Goal: Information Seeking & Learning: Find contact information

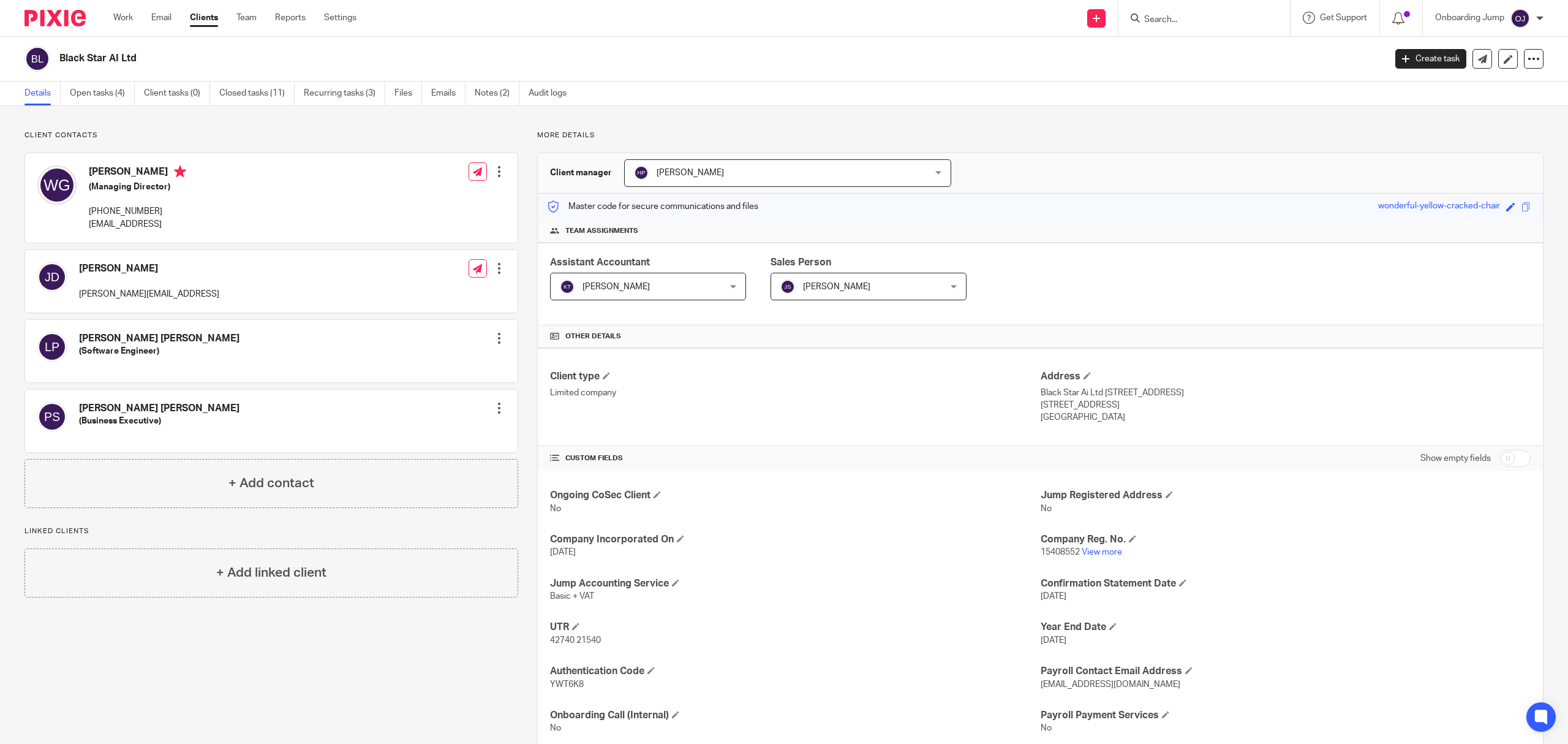
click at [1177, 20] on input "Search" at bounding box center [1198, 20] width 110 height 11
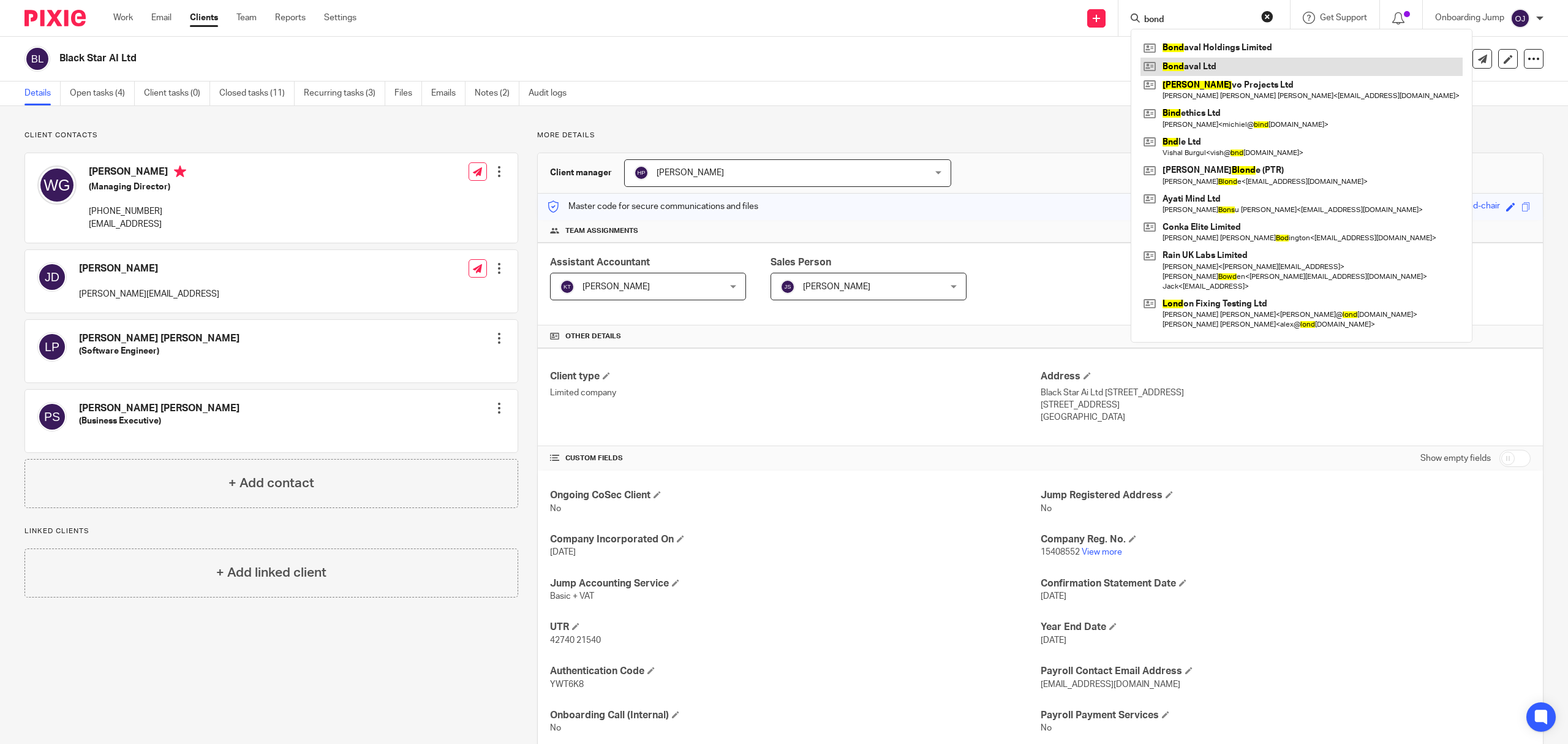
type input "bond"
click at [1198, 62] on link at bounding box center [1302, 67] width 322 height 19
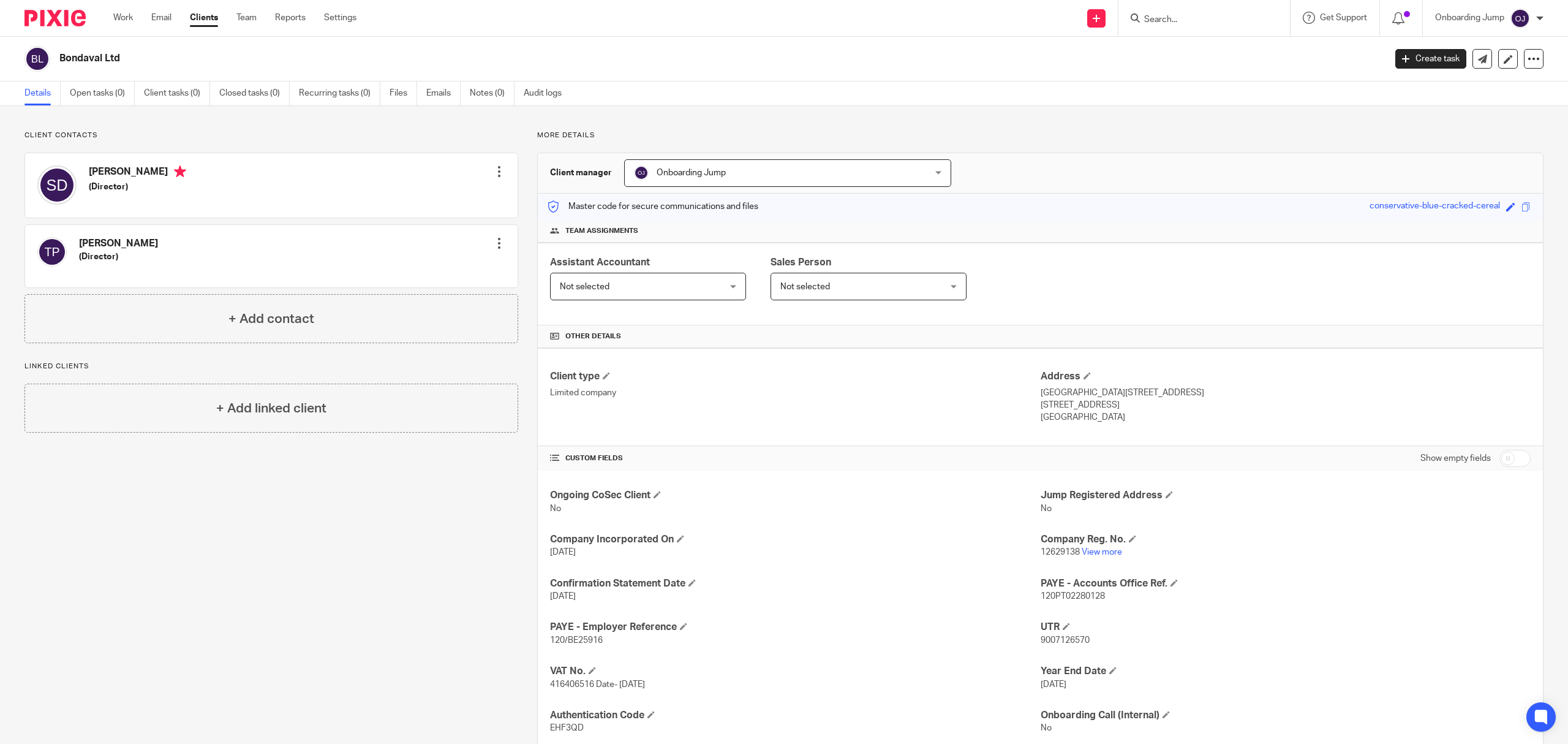
click at [723, 177] on span "Onboarding Jump" at bounding box center [760, 173] width 253 height 26
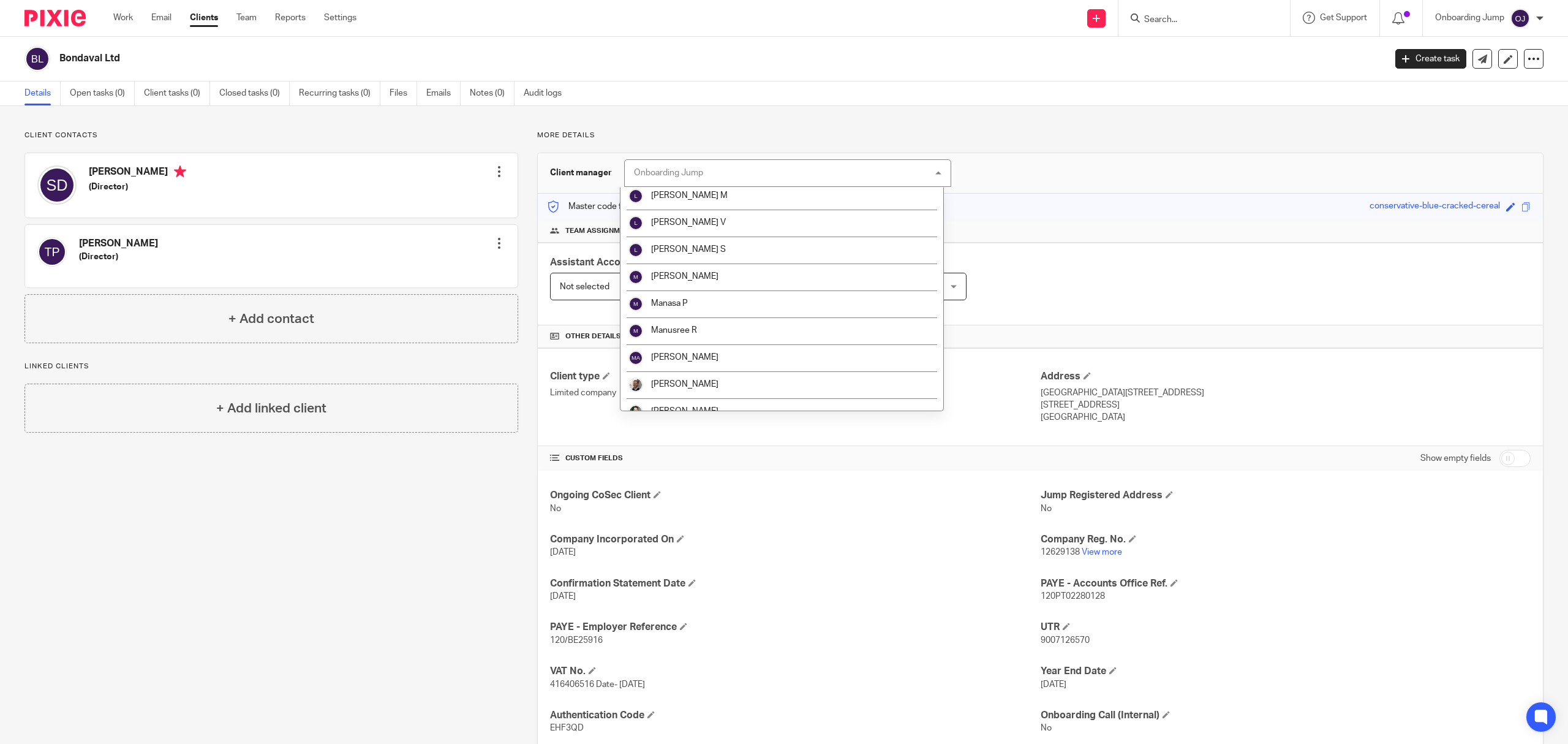
scroll to position [1144, 0]
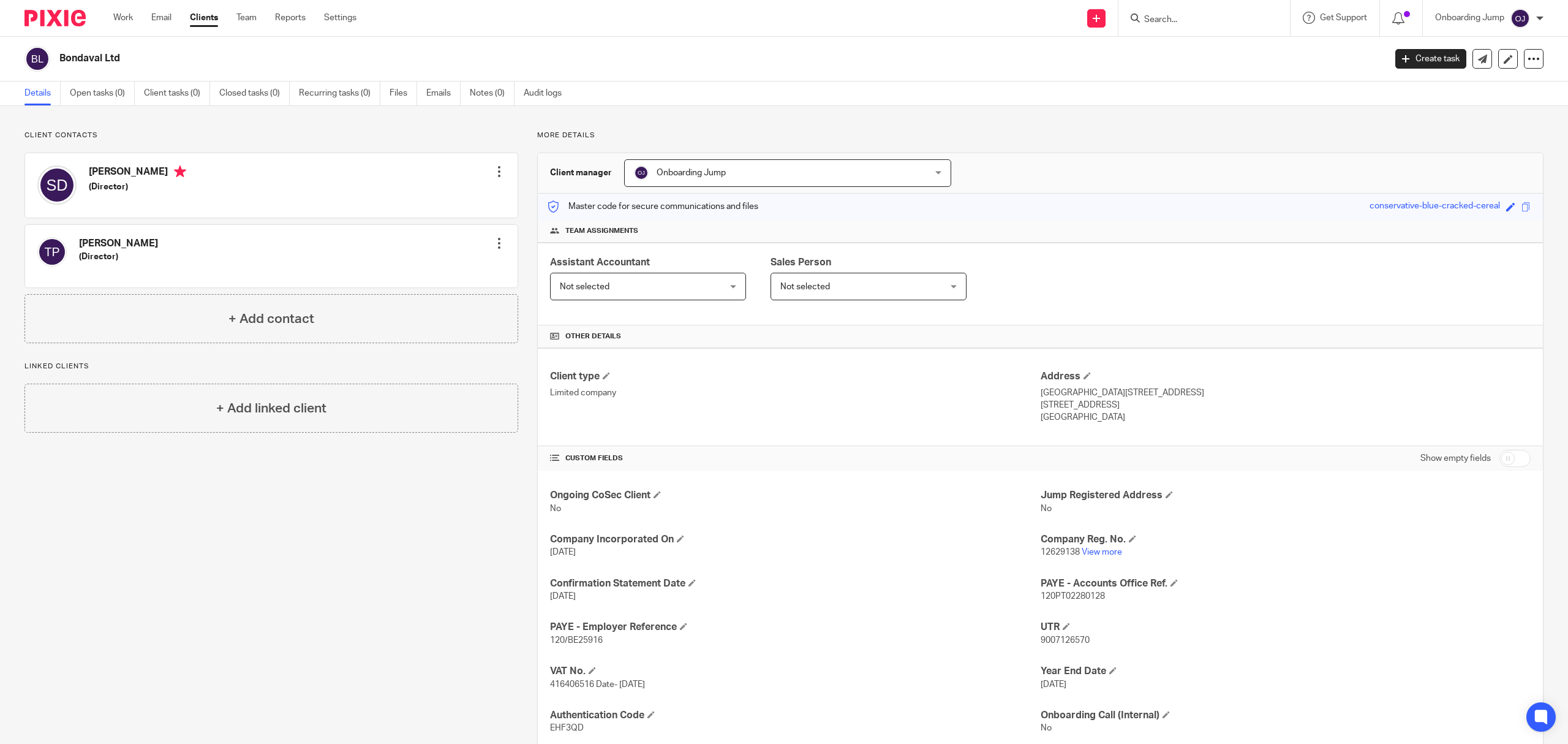
click at [373, 609] on div "Client contacts Sami Damoussi (Director) Edit contact Create client from contac…" at bounding box center [262, 464] width 513 height 668
drag, startPoint x: 153, startPoint y: 62, endPoint x: 51, endPoint y: 66, distance: 102.1
click at [51, 66] on div "Bondaval Ltd" at bounding box center [701, 59] width 1352 height 26
copy div "Bondaval Ltd"
click at [1202, 22] on input "Search" at bounding box center [1198, 20] width 110 height 11
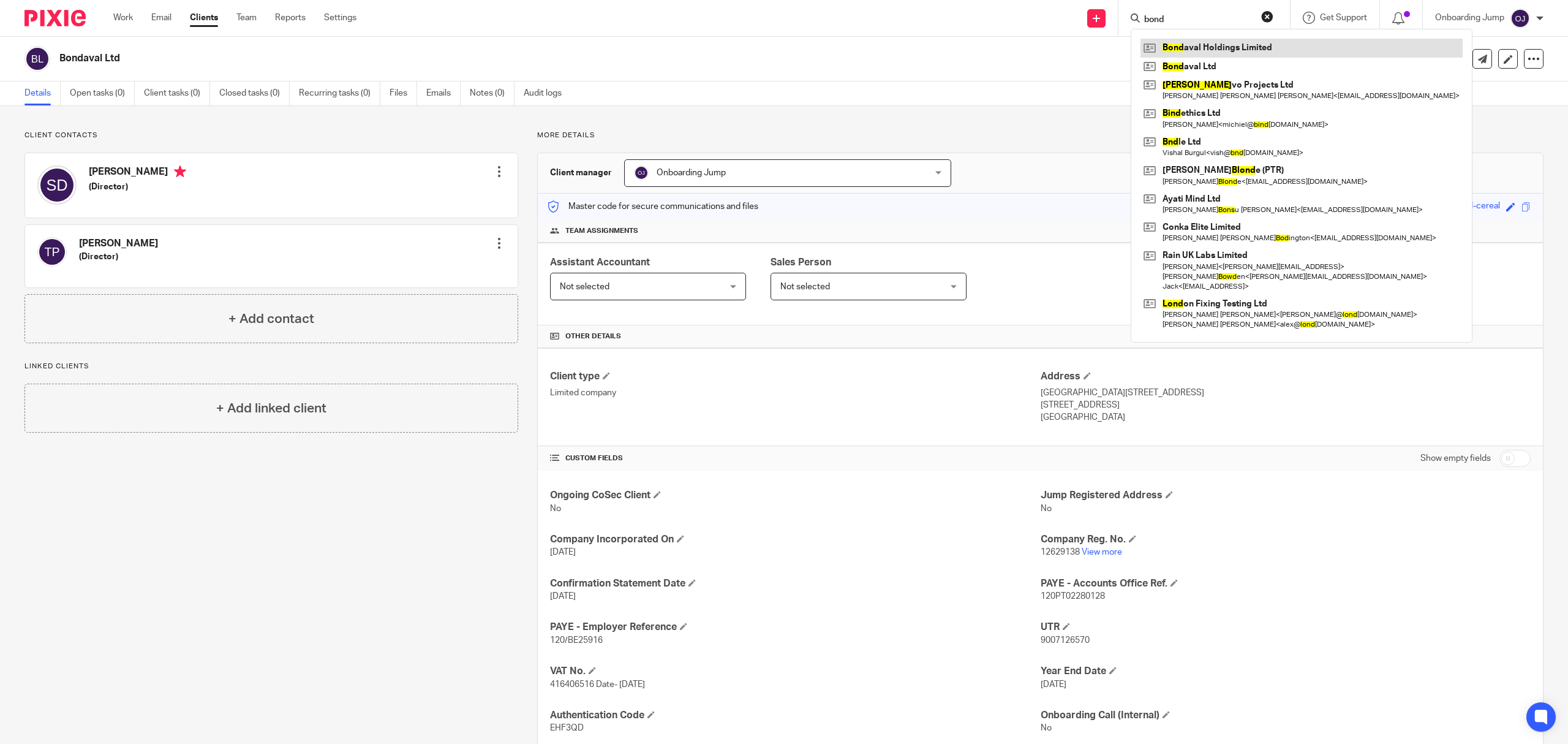
type input "bond"
click at [1223, 55] on link at bounding box center [1302, 48] width 322 height 19
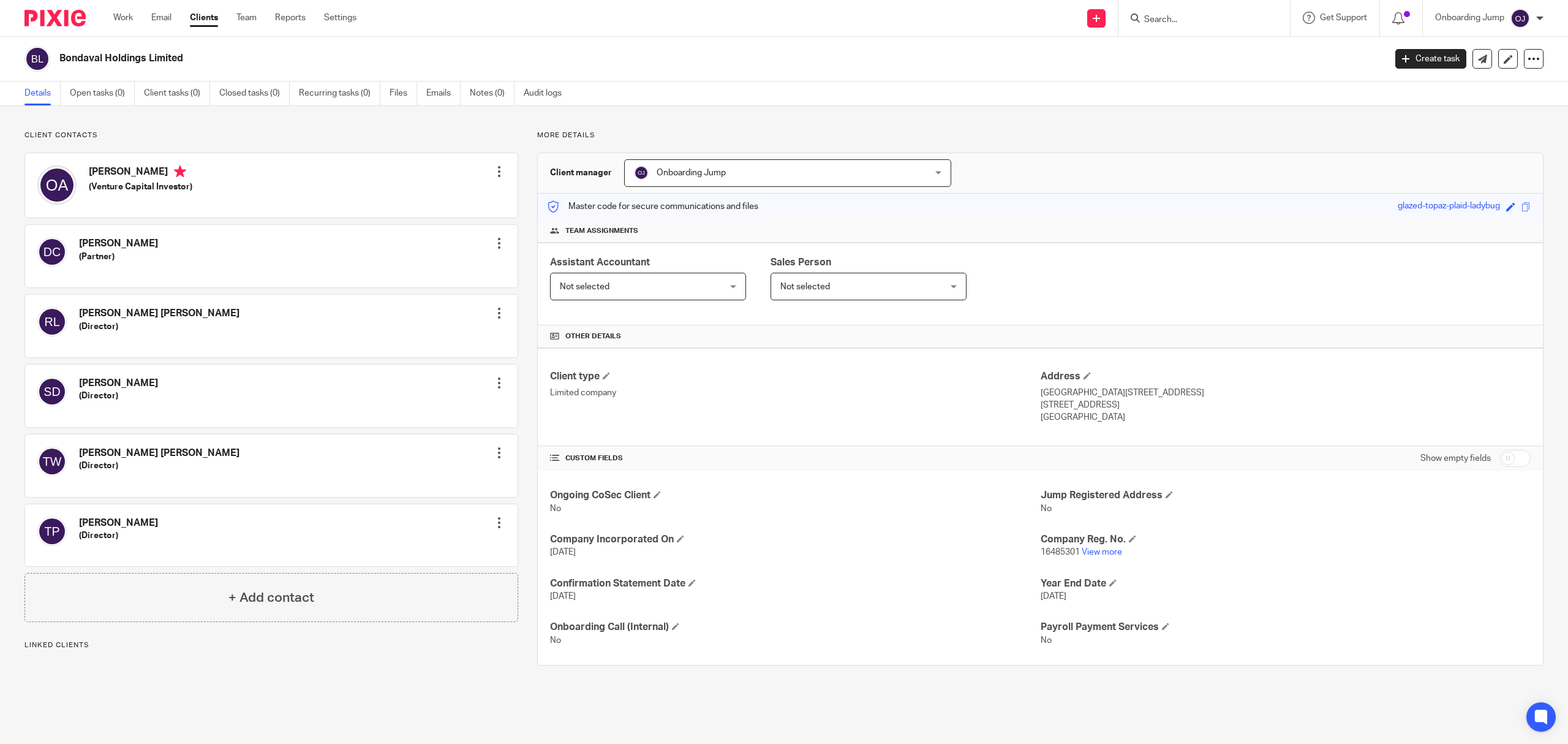
drag, startPoint x: 121, startPoint y: 60, endPoint x: 40, endPoint y: 62, distance: 81.0
click at [40, 62] on div "Bondaval Holdings Limited" at bounding box center [701, 59] width 1352 height 26
click at [1200, 18] on input "Search" at bounding box center [1198, 20] width 110 height 11
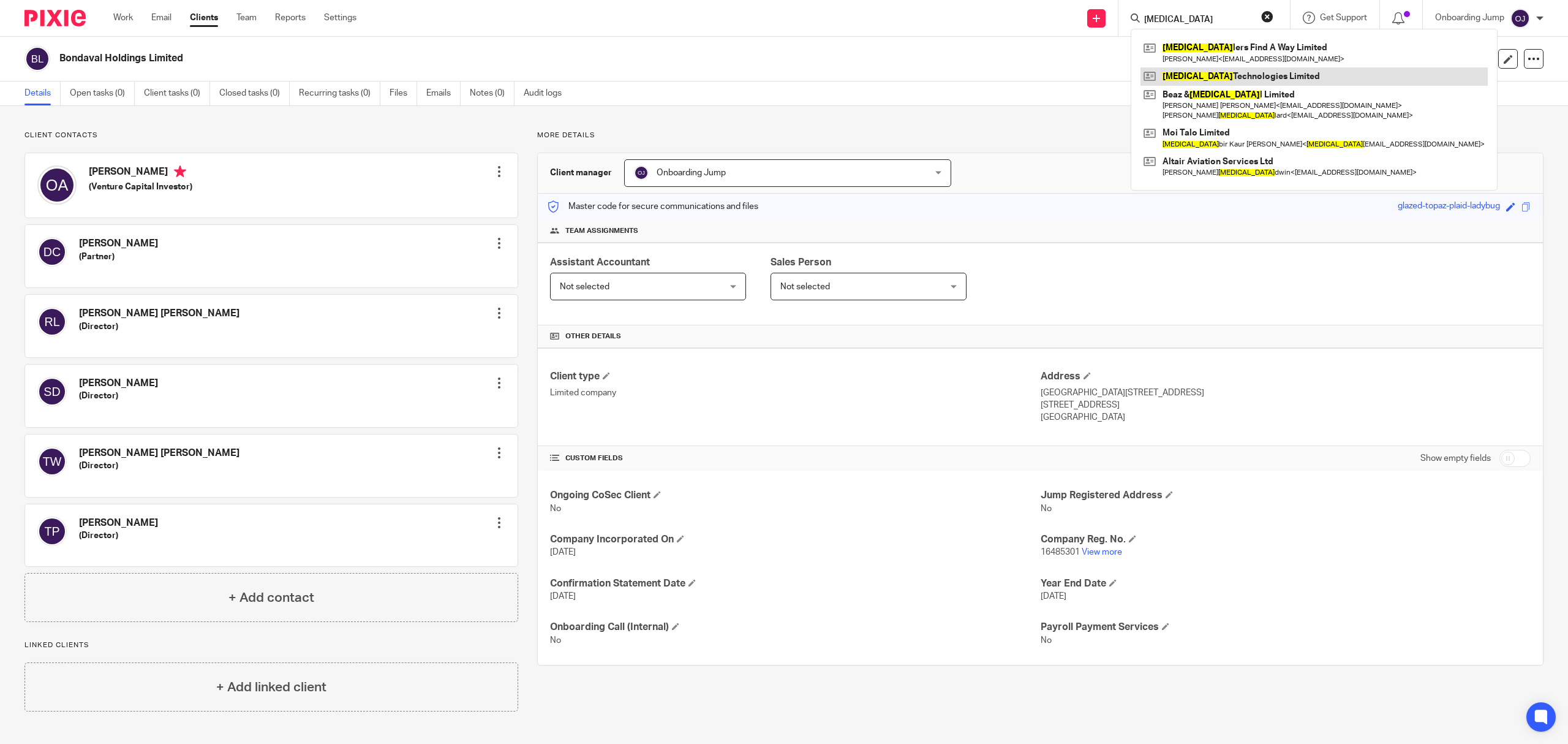
type input "bal"
click at [1254, 80] on link at bounding box center [1314, 76] width 347 height 19
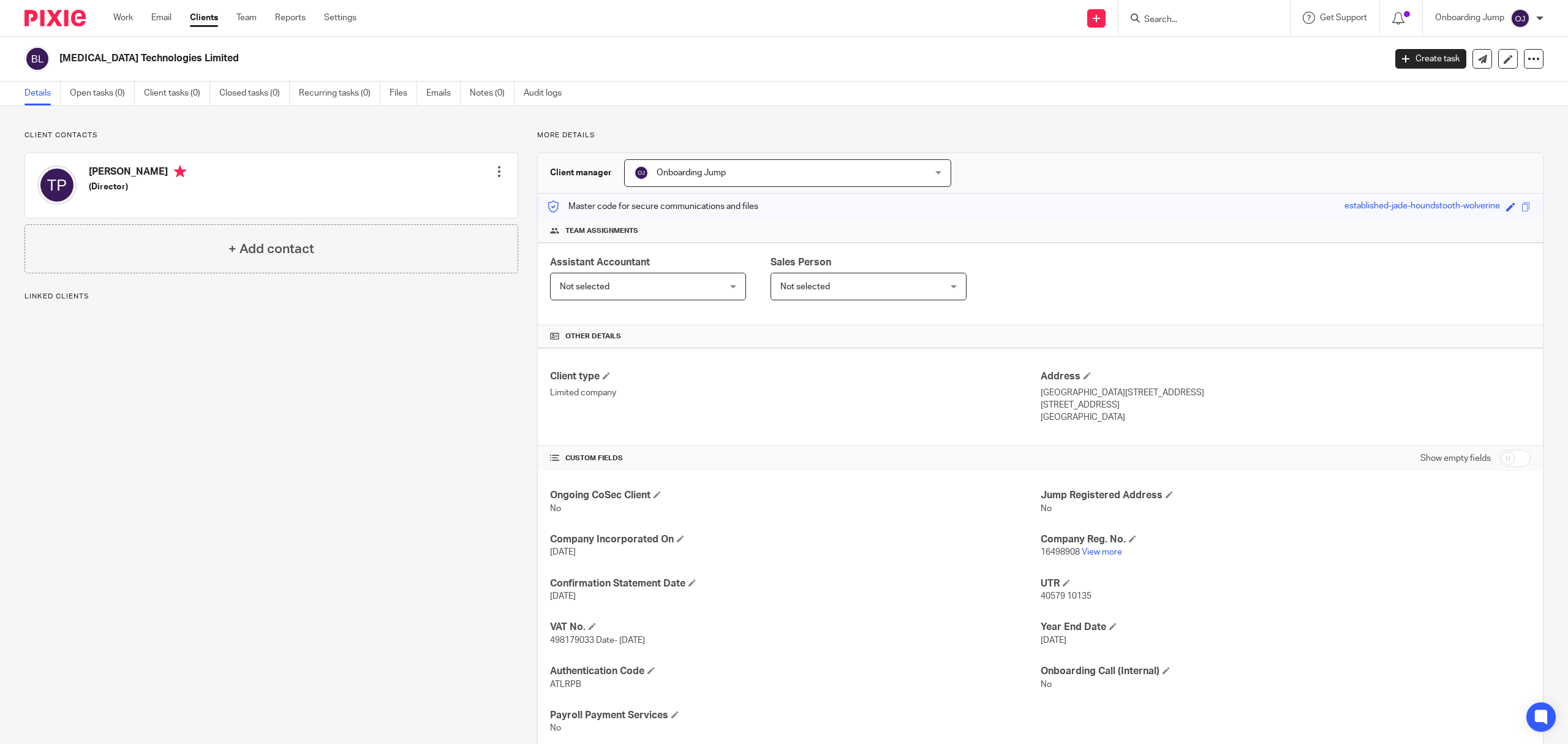
drag, startPoint x: 125, startPoint y: 64, endPoint x: 61, endPoint y: 64, distance: 64.0
click at [61, 64] on h2 "Bal Technologies Limited" at bounding box center [586, 58] width 1054 height 13
copy h2 "Bal Technologies Limited"
click at [1159, 17] on input "Search" at bounding box center [1198, 20] width 110 height 11
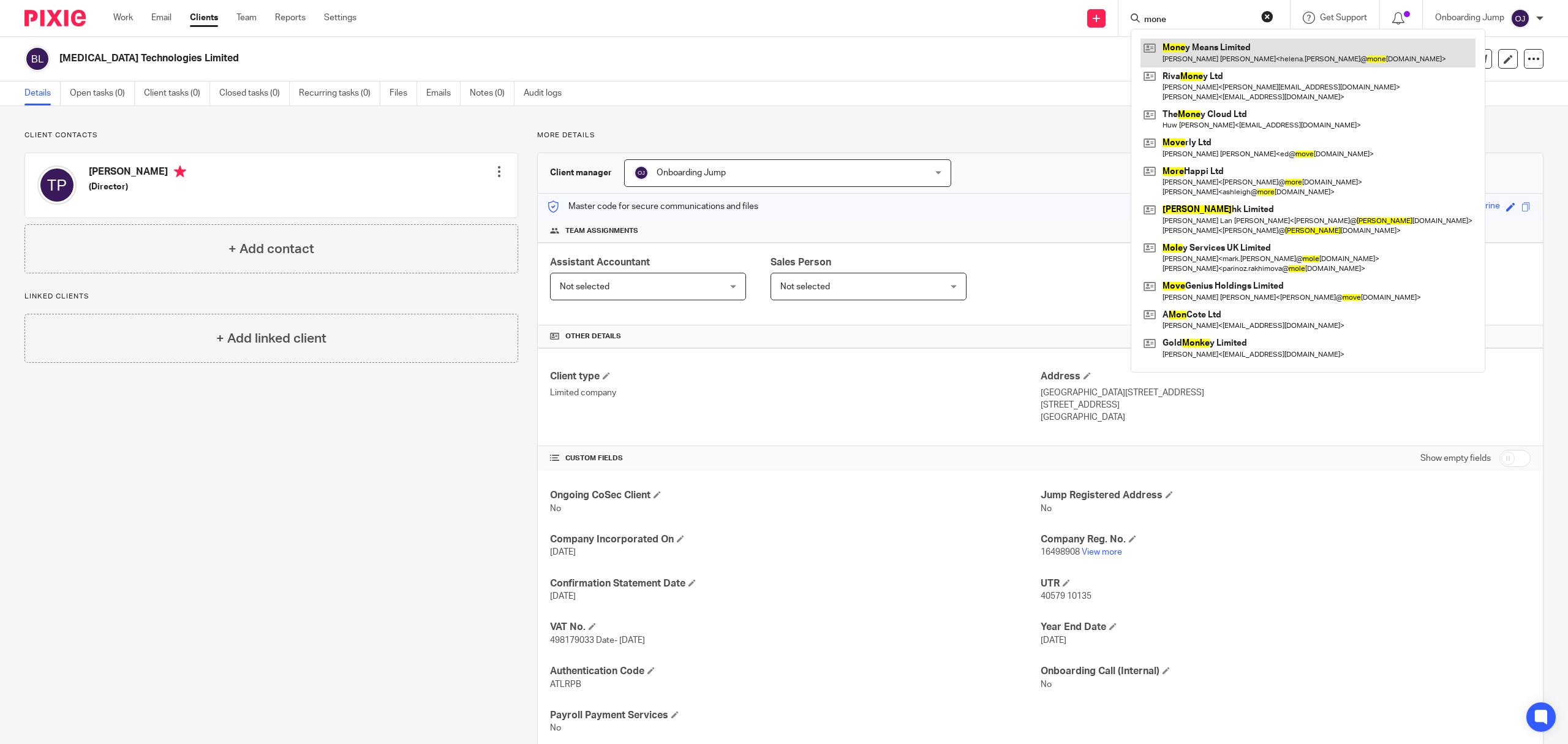
type input "mone"
click at [1227, 58] on link at bounding box center [1308, 53] width 335 height 28
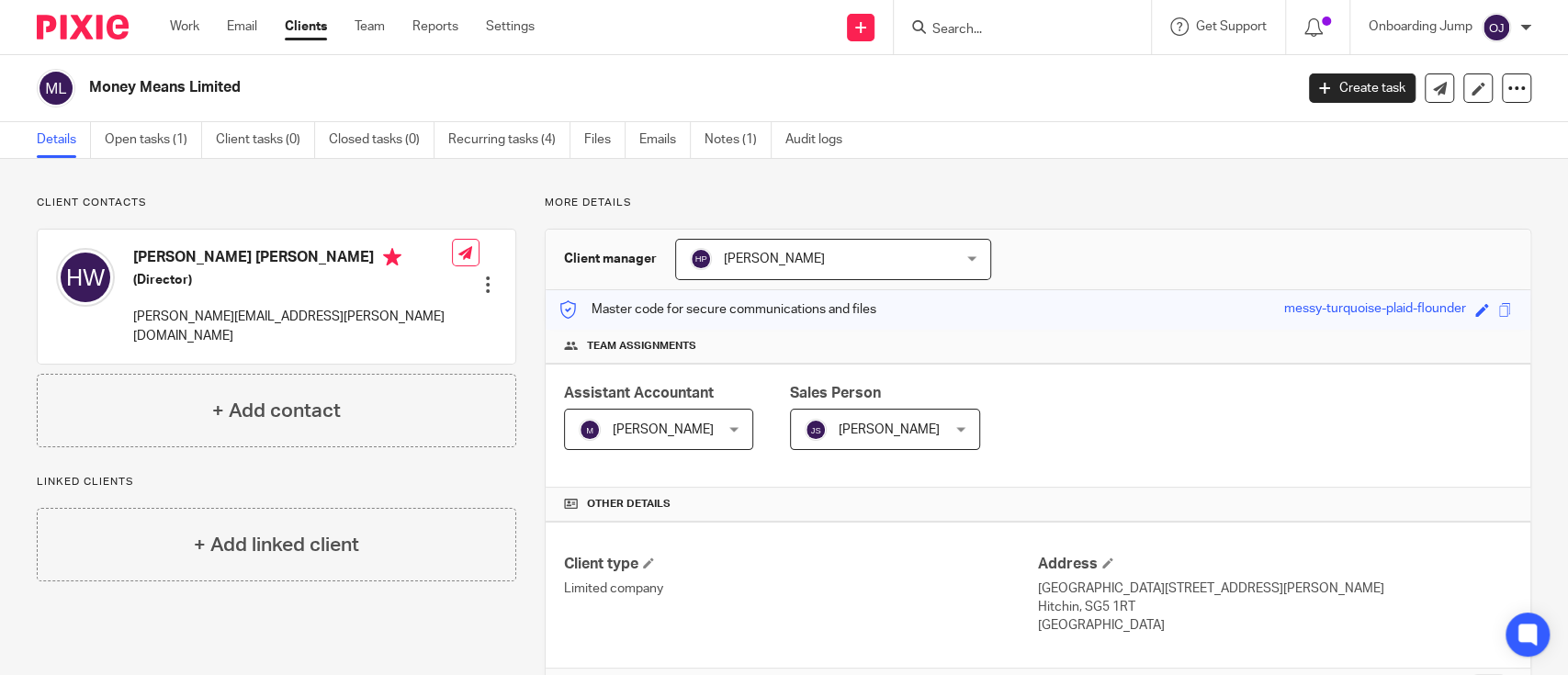
click at [984, 38] on input "Search" at bounding box center [1013, 30] width 165 height 16
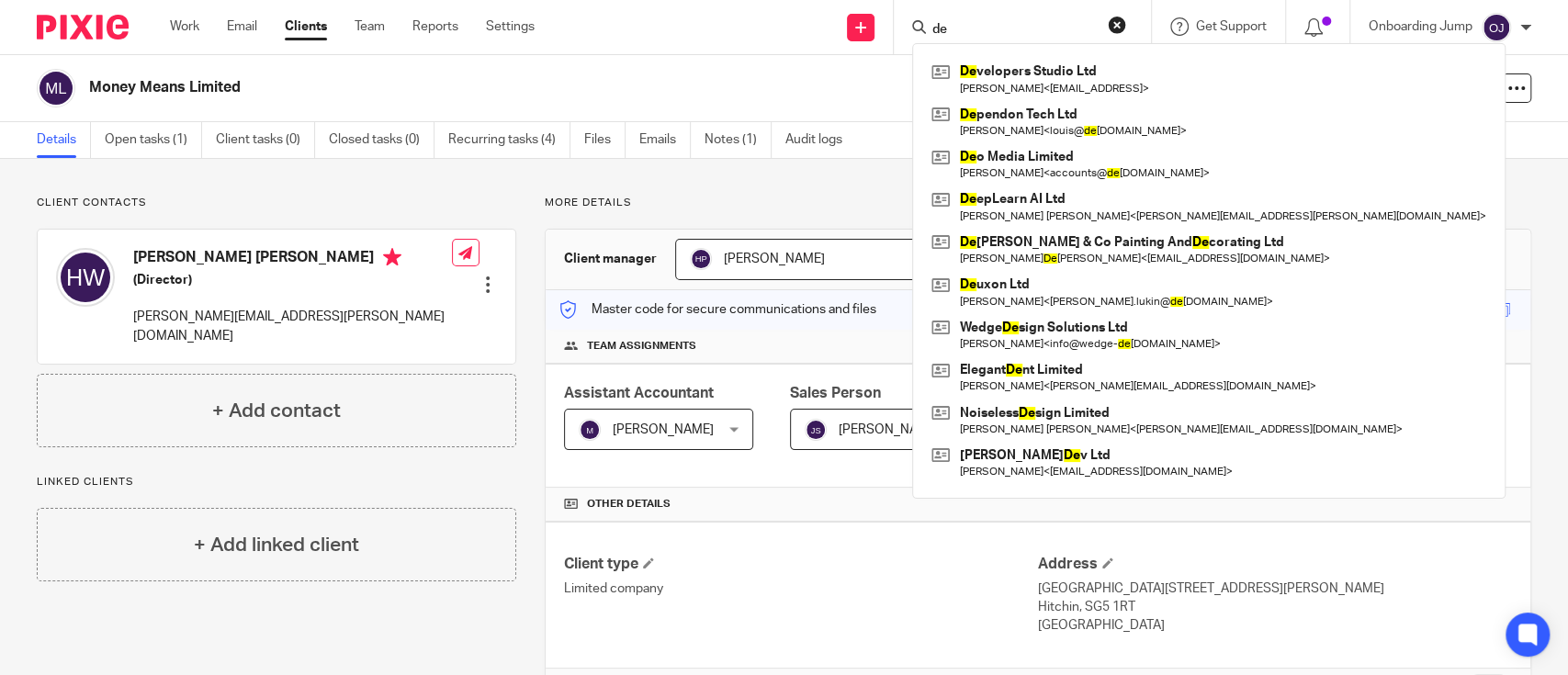
type input "d"
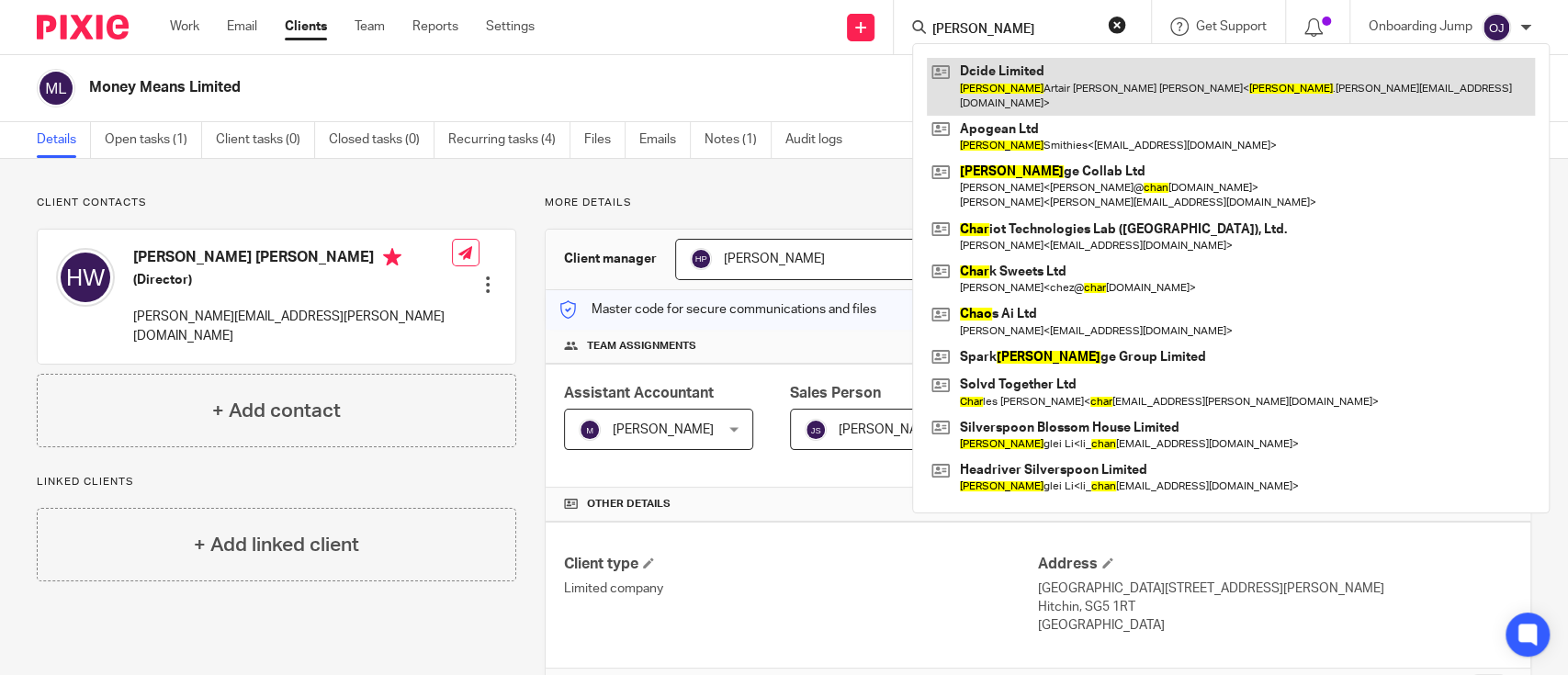
type input "chad"
click at [1040, 70] on link at bounding box center [1230, 86] width 608 height 57
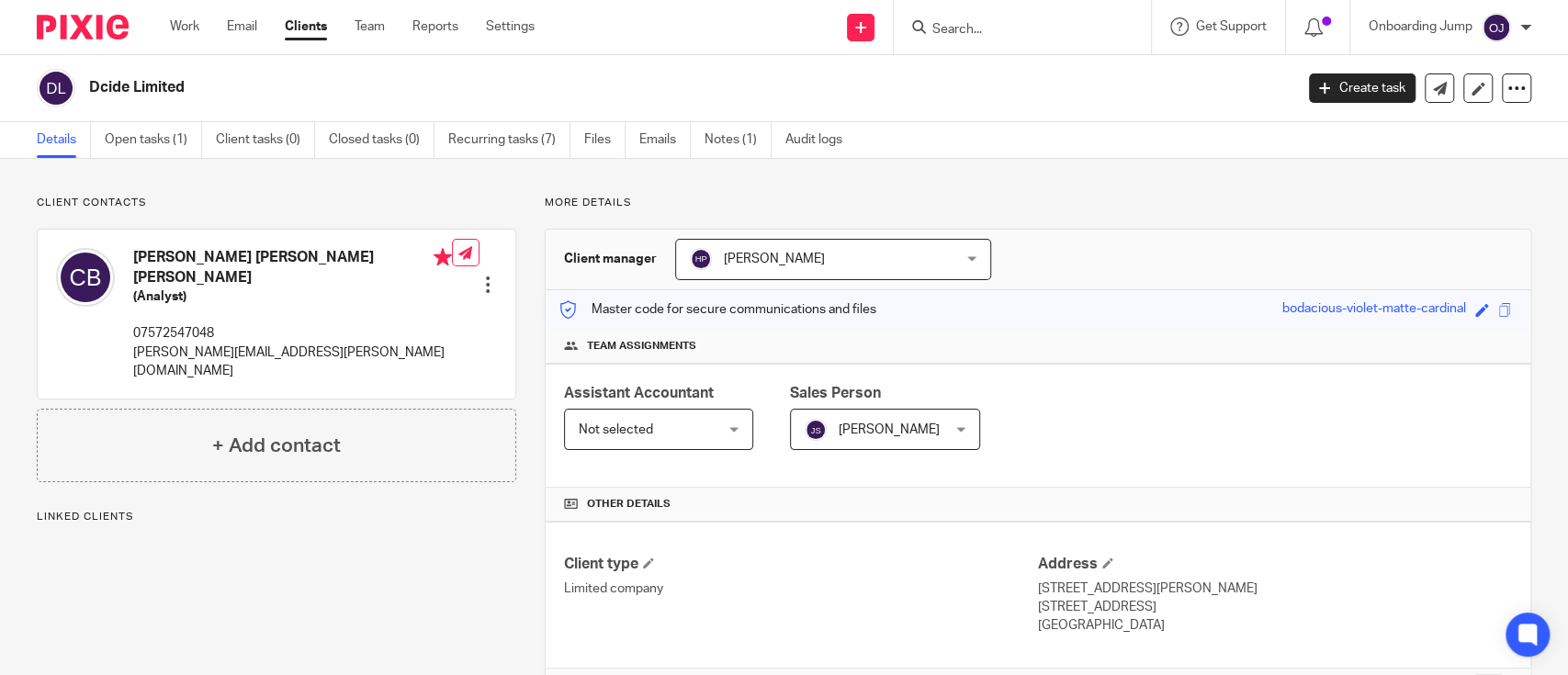
click at [738, 132] on link "Notes (1)" at bounding box center [738, 139] width 67 height 36
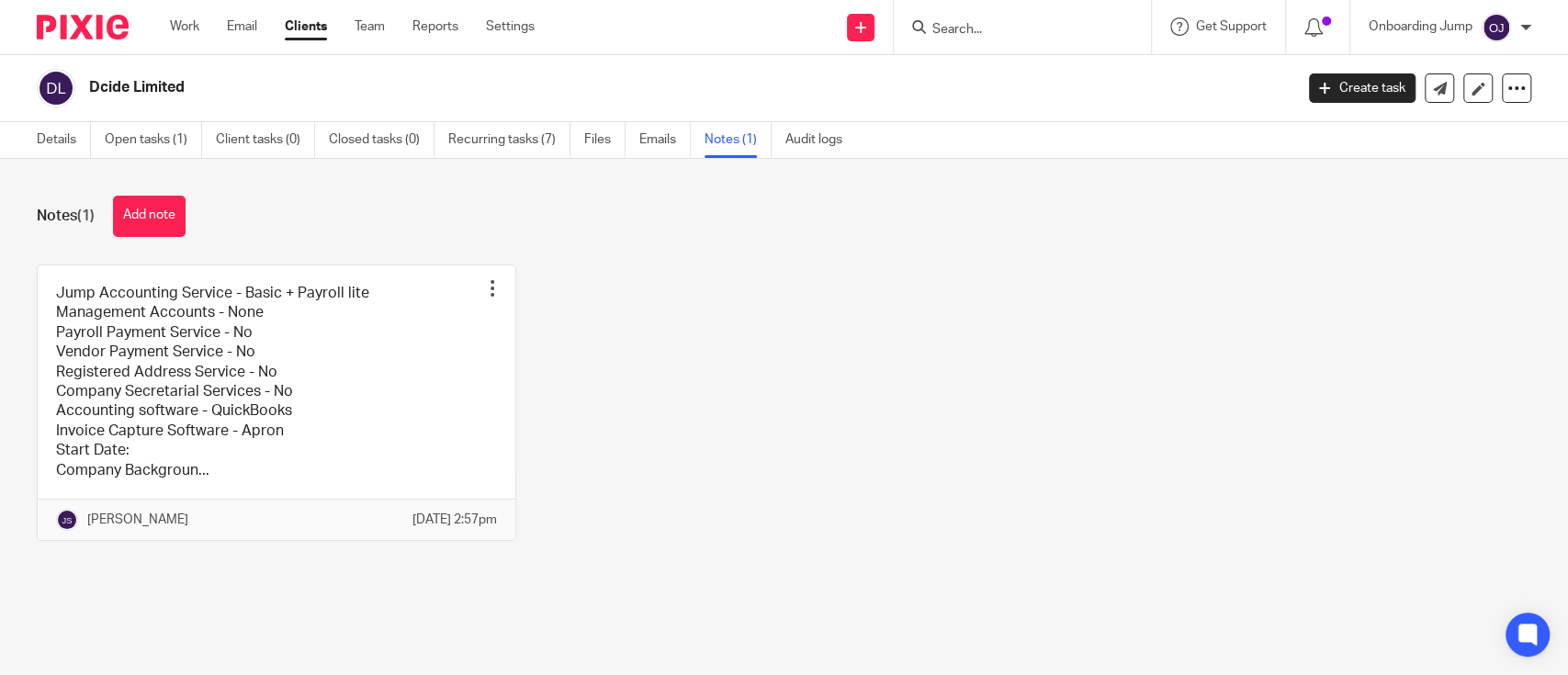
click at [182, 412] on link at bounding box center [276, 402] width 477 height 274
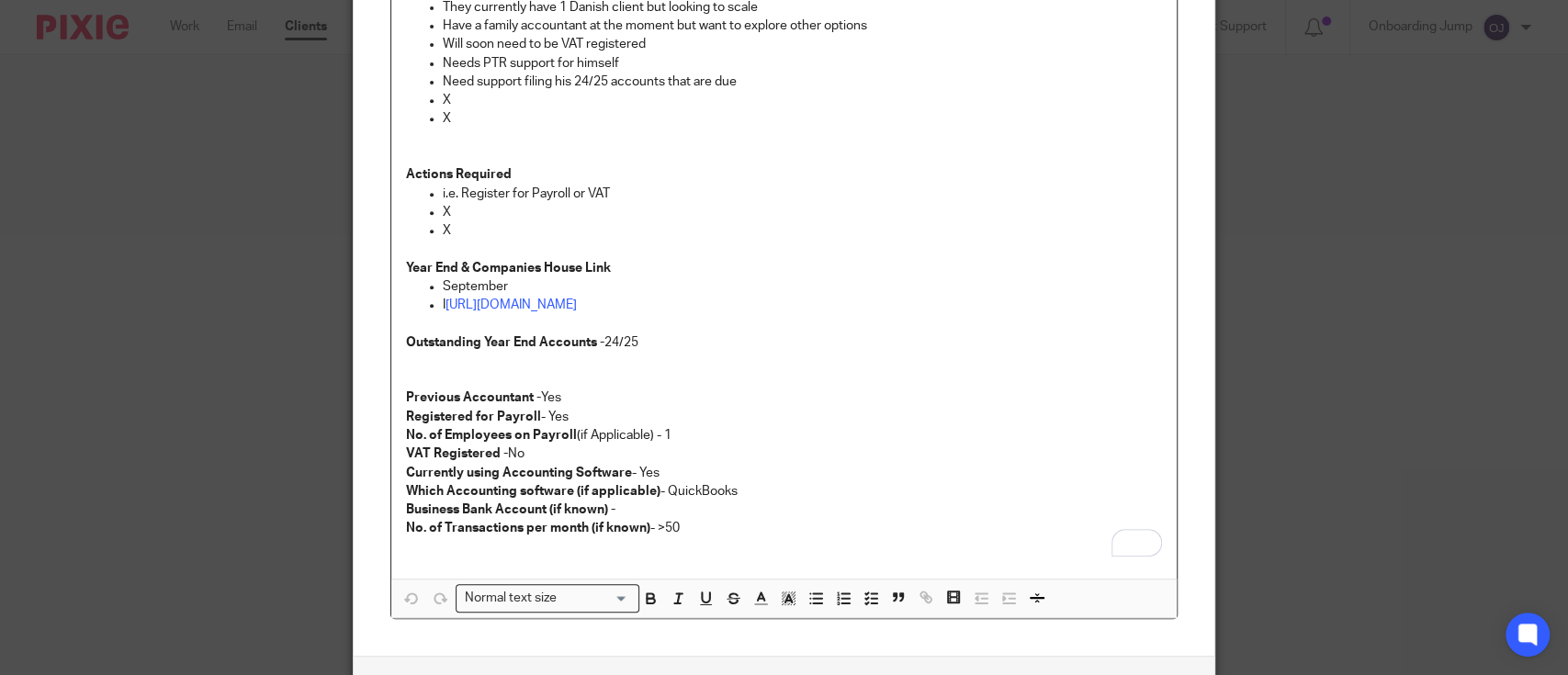
scroll to position [623, 0]
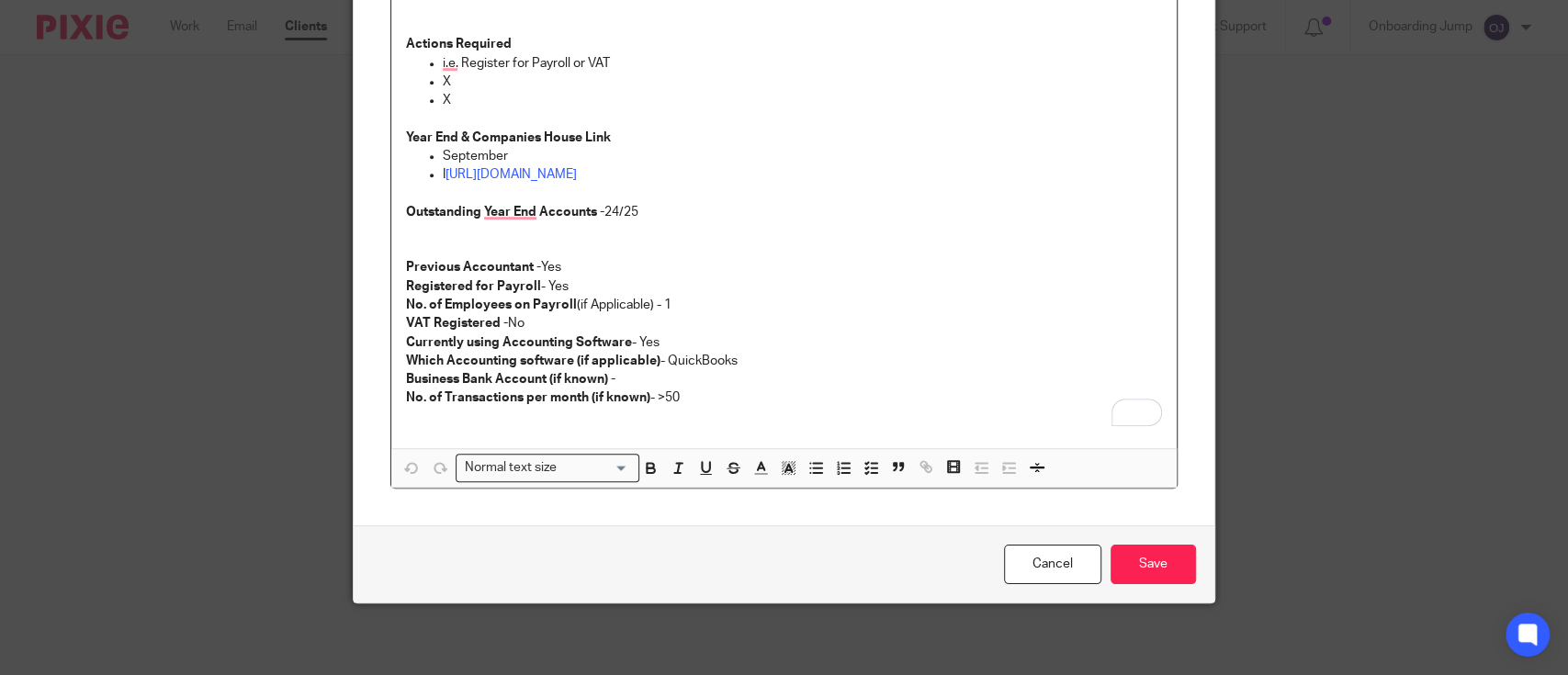
click at [249, 62] on div "Edit note Content Jump Accounting Service - Basic + Payroll lite Management Acc…" at bounding box center [784, 338] width 1568 height 675
click at [1047, 555] on link "Cancel" at bounding box center [1052, 563] width 97 height 39
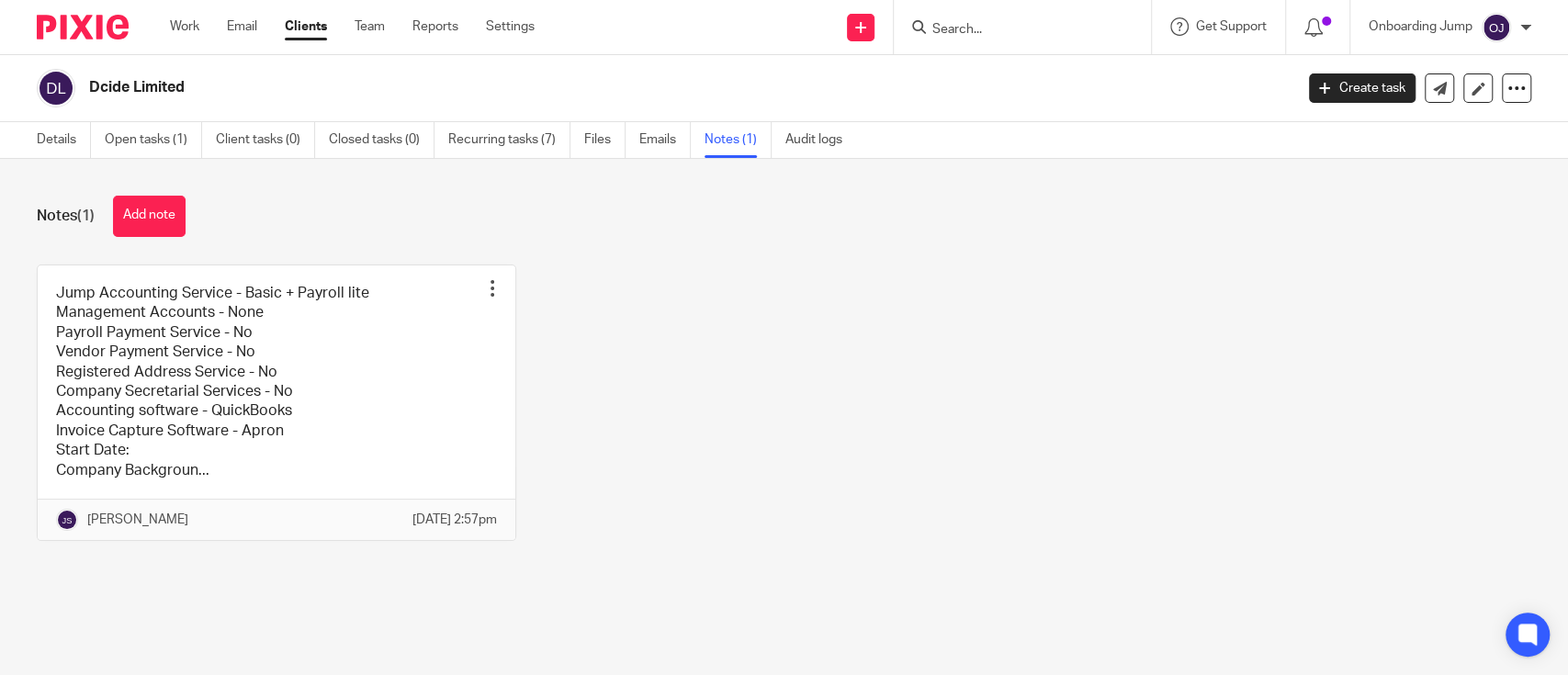
click at [1019, 34] on input "Search" at bounding box center [1013, 30] width 165 height 16
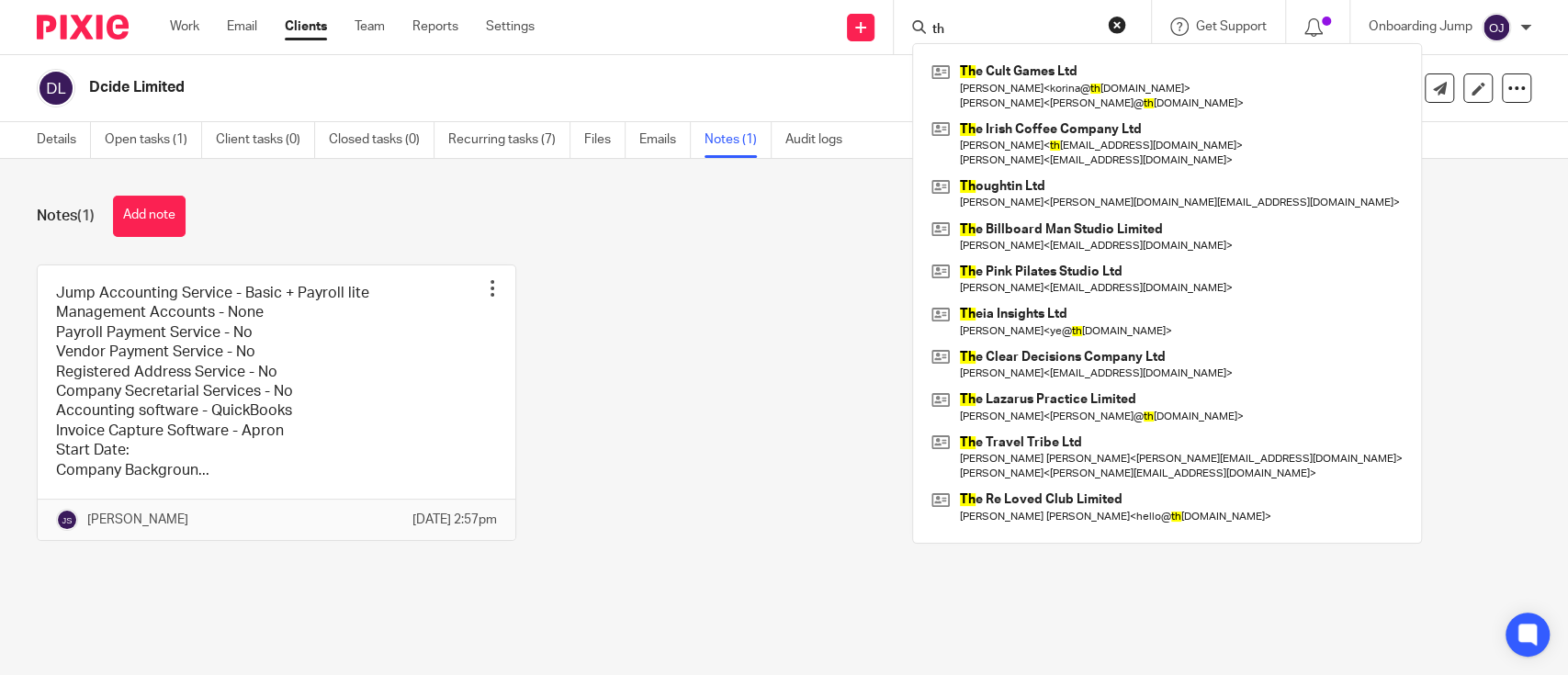
type input "t"
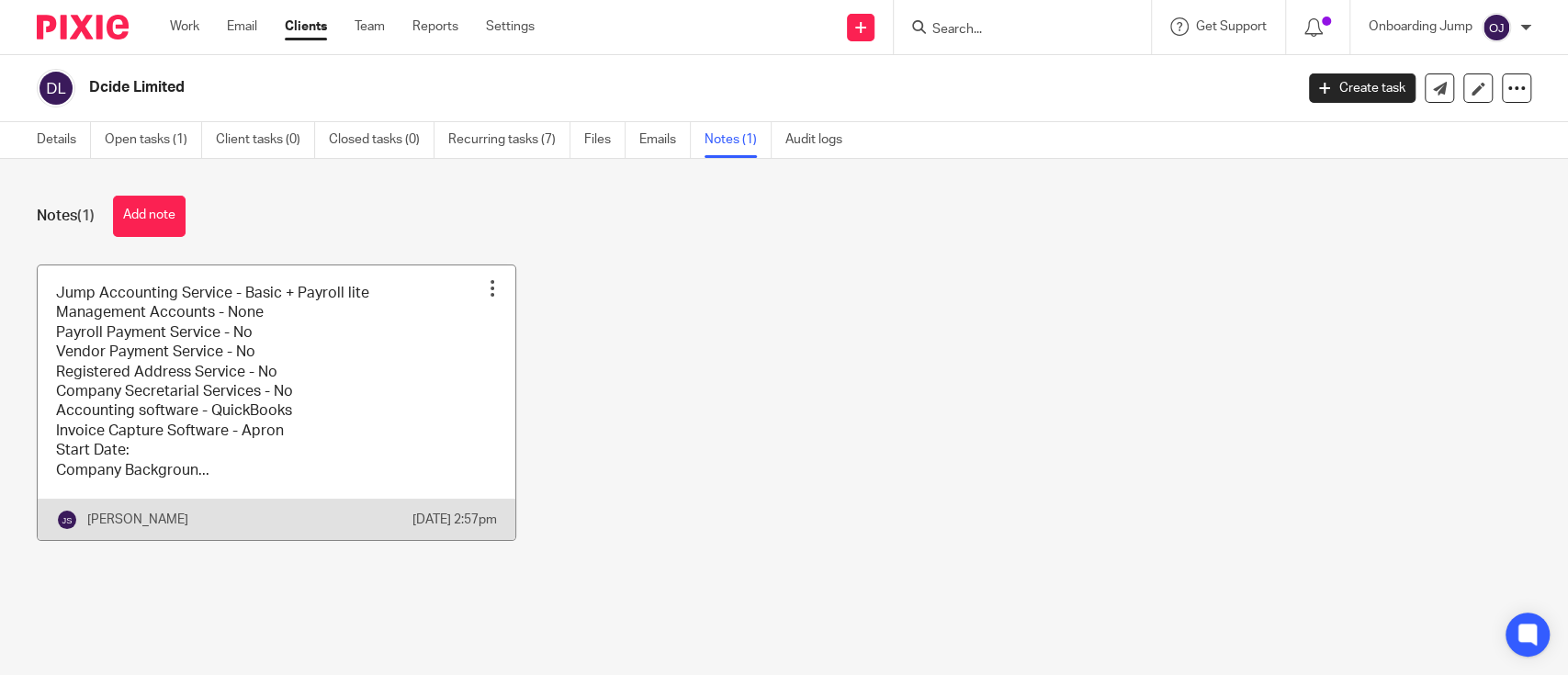
click at [337, 405] on link at bounding box center [276, 402] width 477 height 274
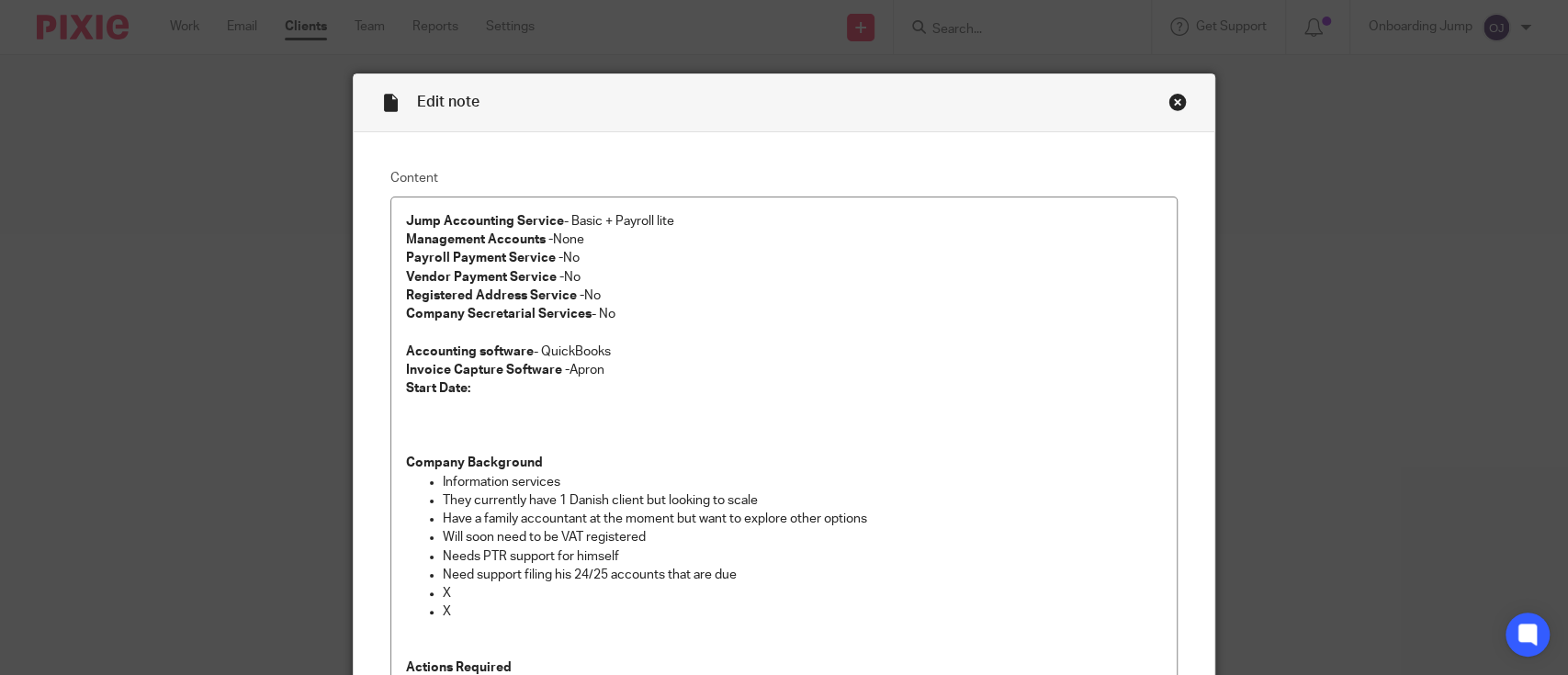
click at [1169, 106] on div "Close this dialog window" at bounding box center [1177, 101] width 18 height 18
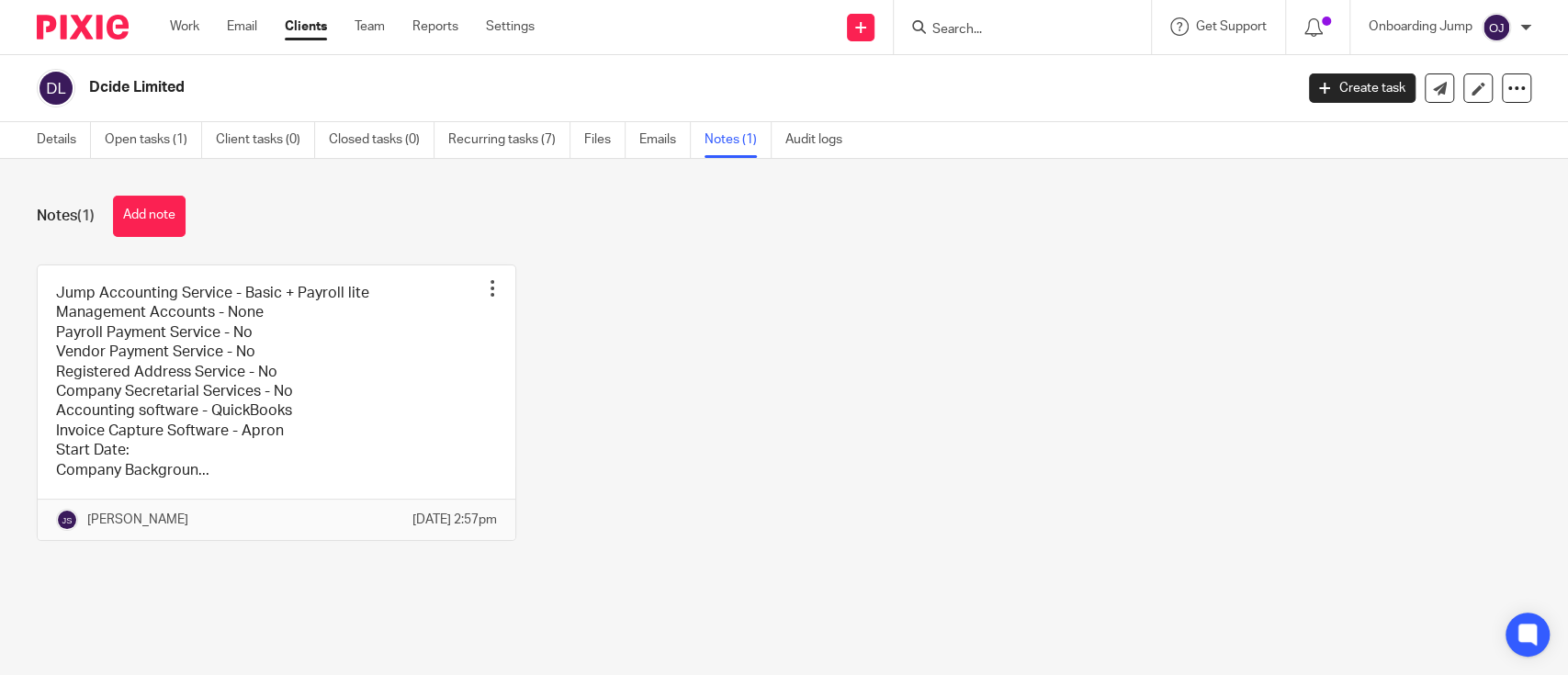
drag, startPoint x: 0, startPoint y: 0, endPoint x: 84, endPoint y: 77, distance: 114.0
click at [84, 77] on div "Dcide Limited" at bounding box center [659, 88] width 1245 height 38
copy h2 "Dcide Limited"
click at [957, 38] on div at bounding box center [1022, 27] width 257 height 54
click at [968, 28] on input "Search" at bounding box center [1013, 30] width 165 height 16
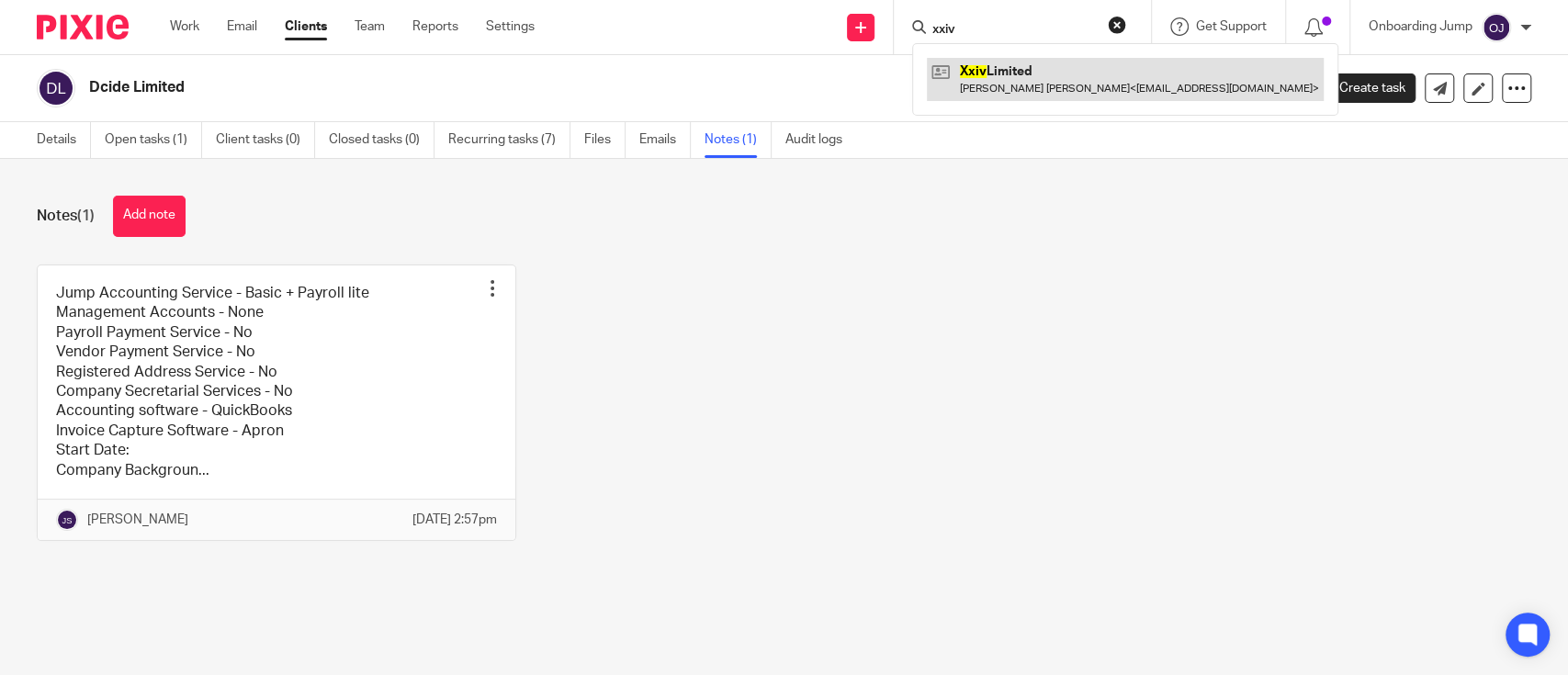
type input "xxiv"
click at [1006, 80] on link at bounding box center [1125, 79] width 396 height 42
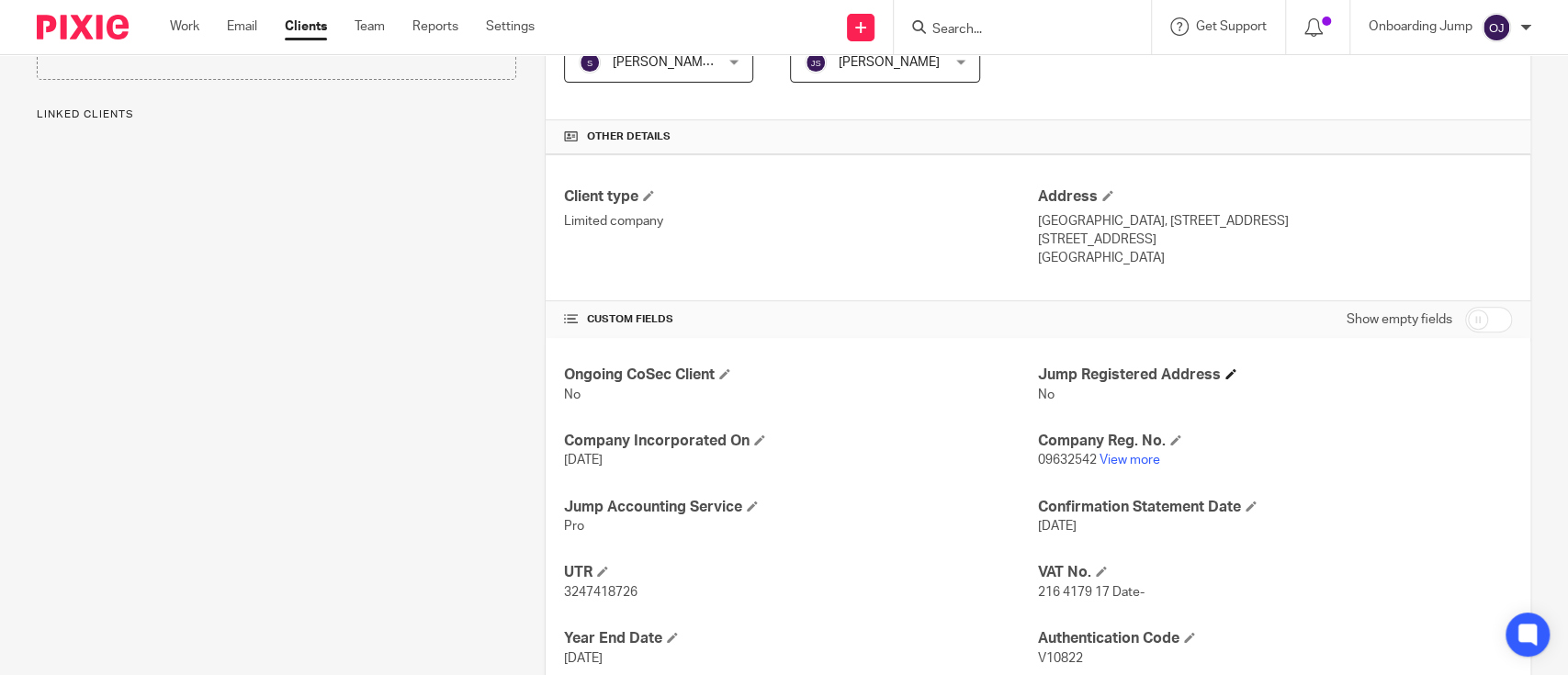
scroll to position [489, 0]
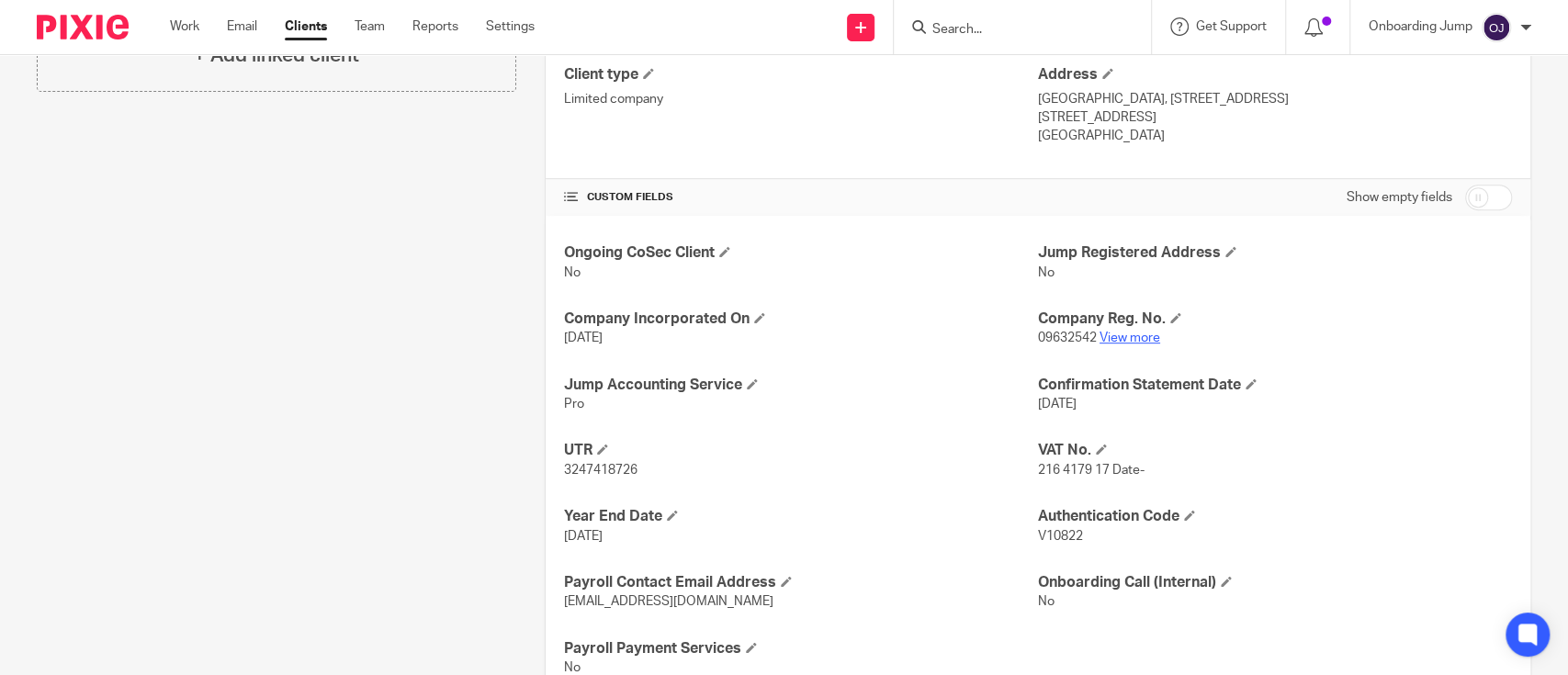
click at [1106, 338] on link "View more" at bounding box center [1129, 338] width 61 height 12
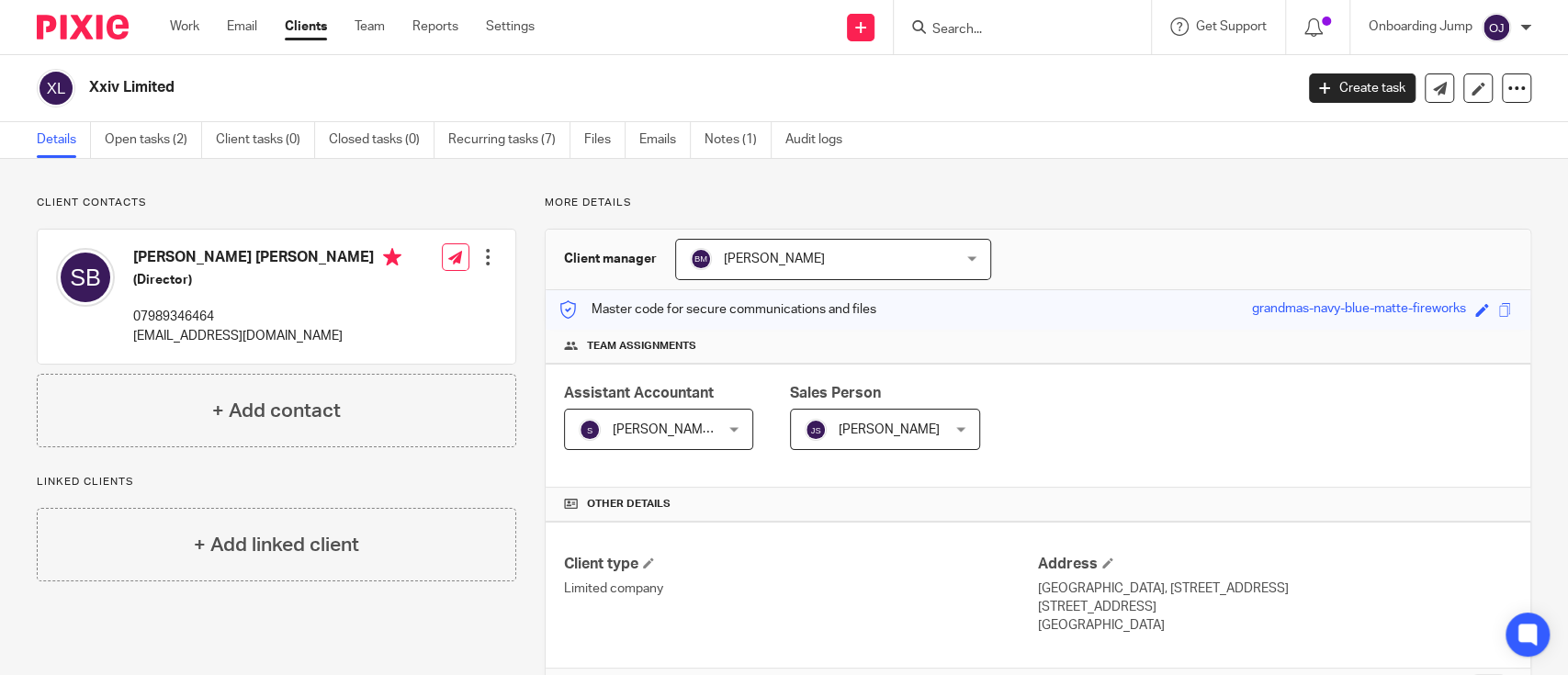
click at [296, 32] on link "Clients" at bounding box center [306, 26] width 42 height 18
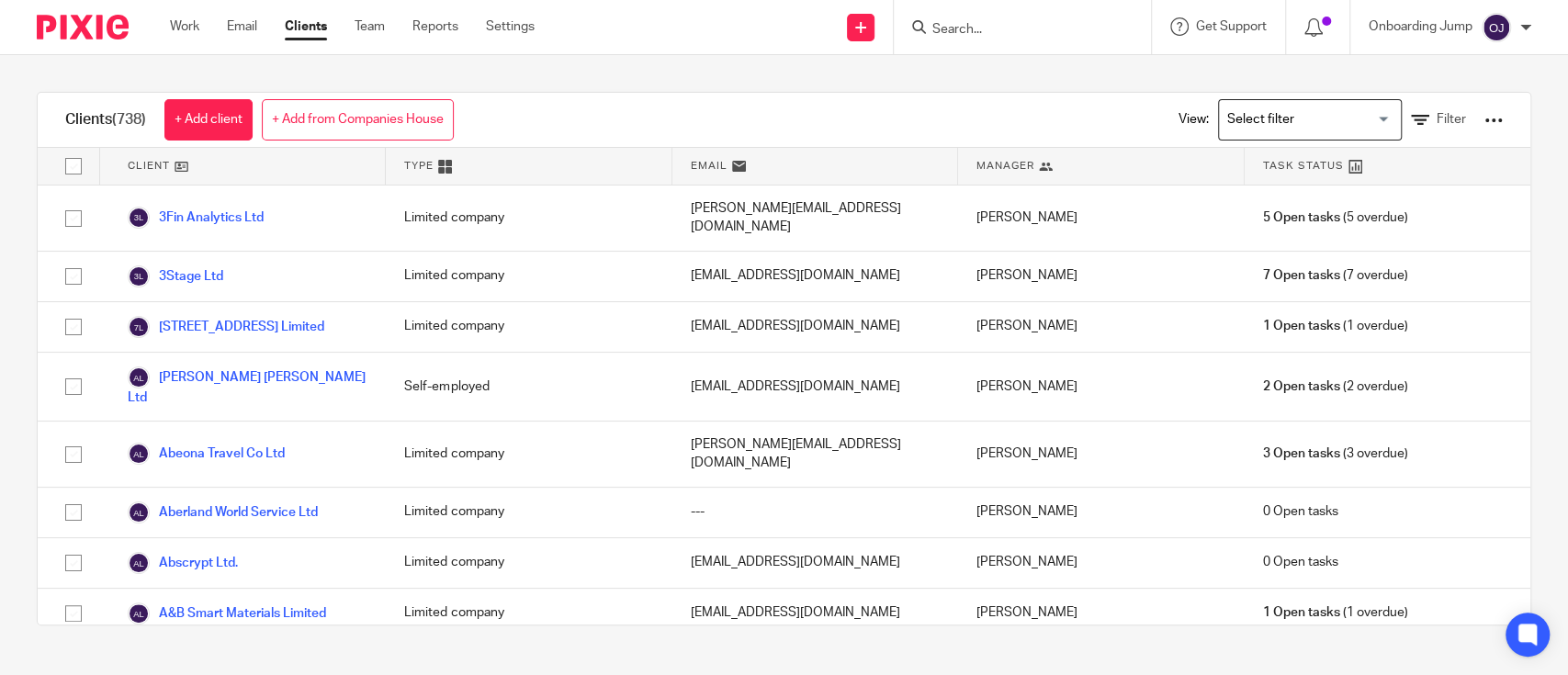
click at [996, 26] on input "Search" at bounding box center [1013, 30] width 165 height 16
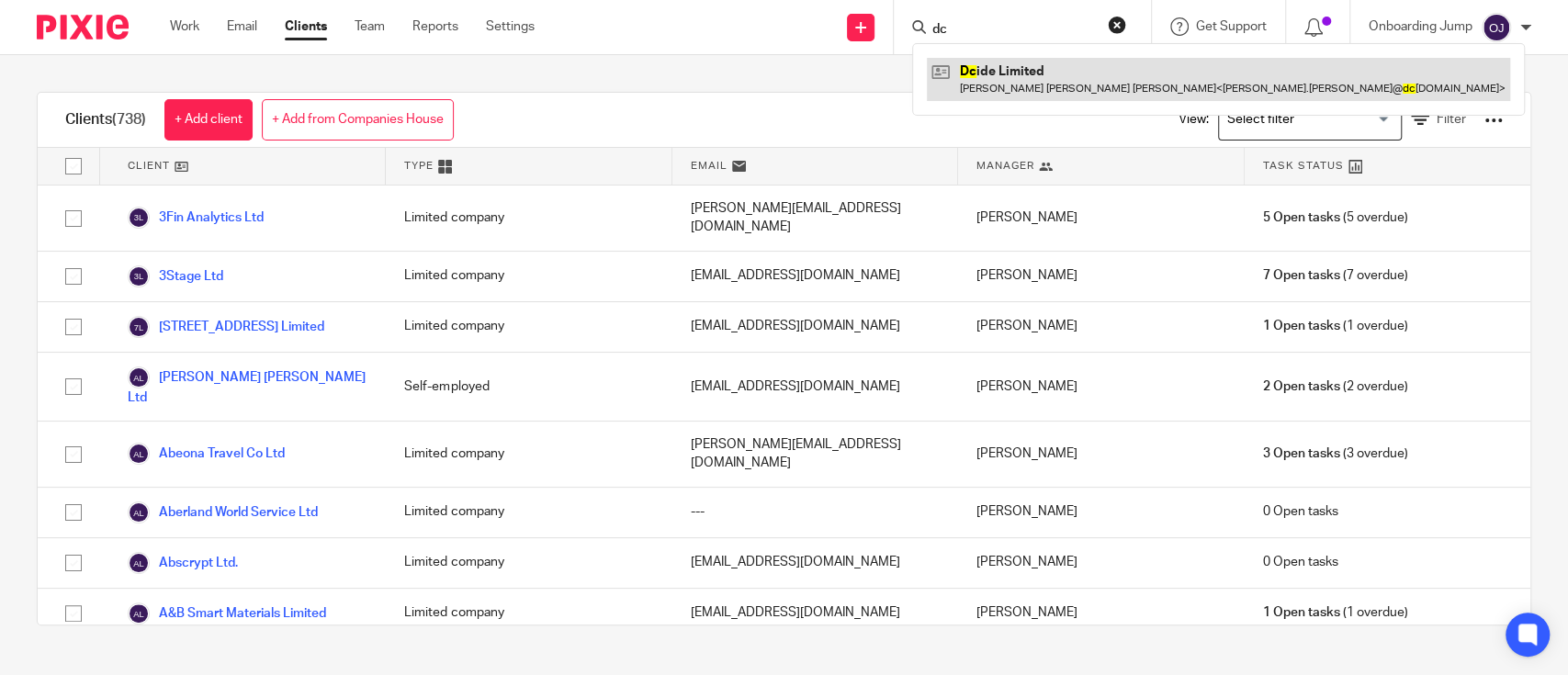
type input "dc"
click at [992, 80] on link at bounding box center [1218, 79] width 583 height 42
click at [1035, 77] on link at bounding box center [1218, 79] width 583 height 42
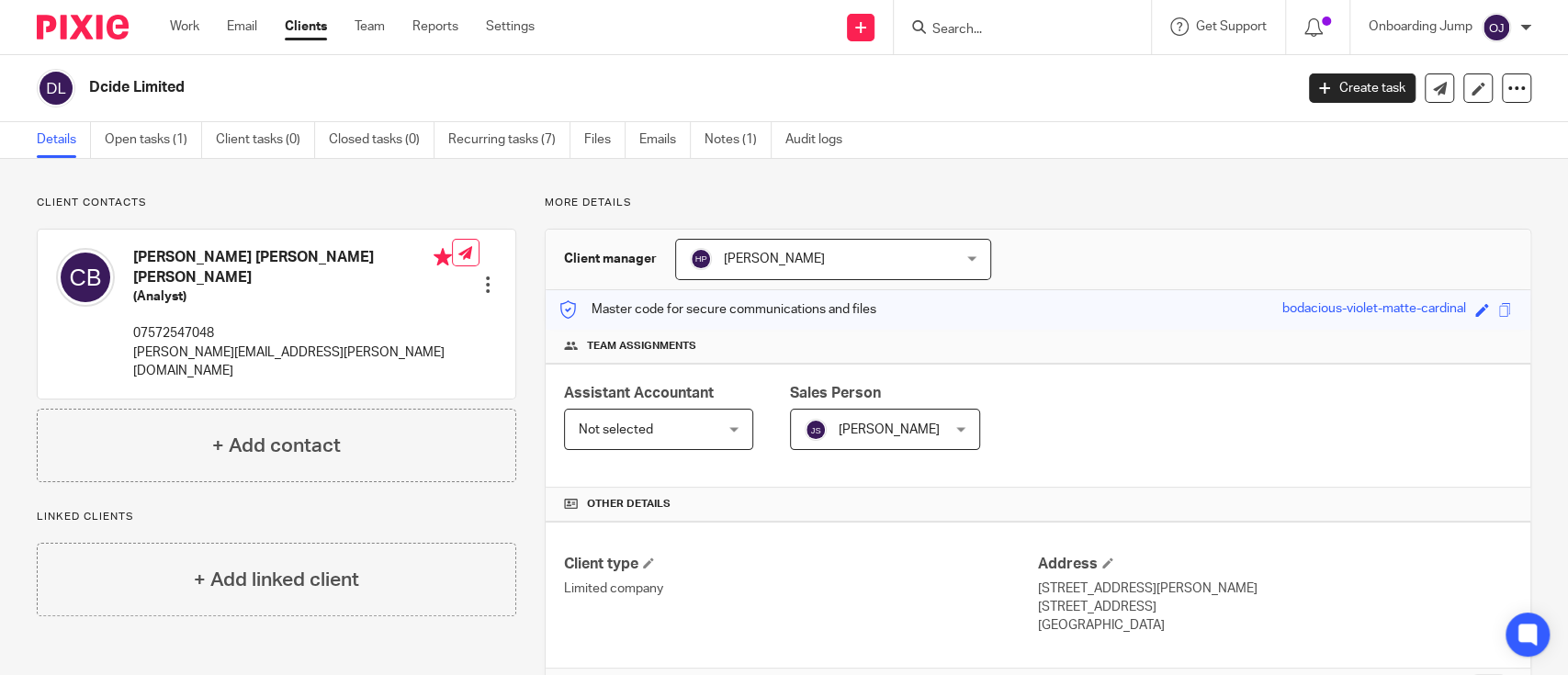
click at [705, 135] on ul "Details Open tasks (1) Client tasks (0) Closed tasks (0) Recurring tasks (7) Fi…" at bounding box center [453, 139] width 833 height 36
click at [745, 143] on link "Notes (1)" at bounding box center [738, 139] width 67 height 36
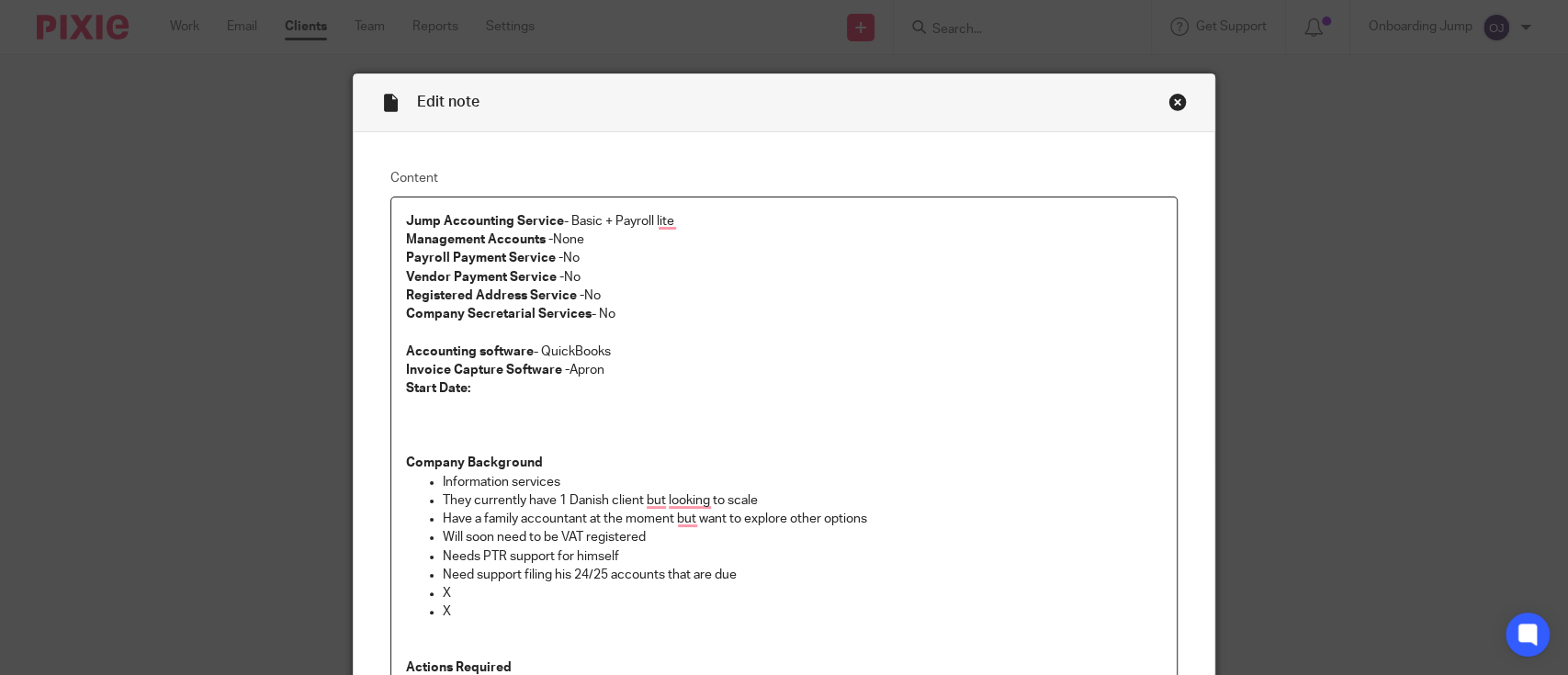
click at [89, 294] on div "Edit note Content Jump Accounting Service - Basic + Payroll lite Management Acc…" at bounding box center [784, 338] width 1568 height 675
click at [1169, 97] on div "Close this dialog window" at bounding box center [1177, 101] width 18 height 18
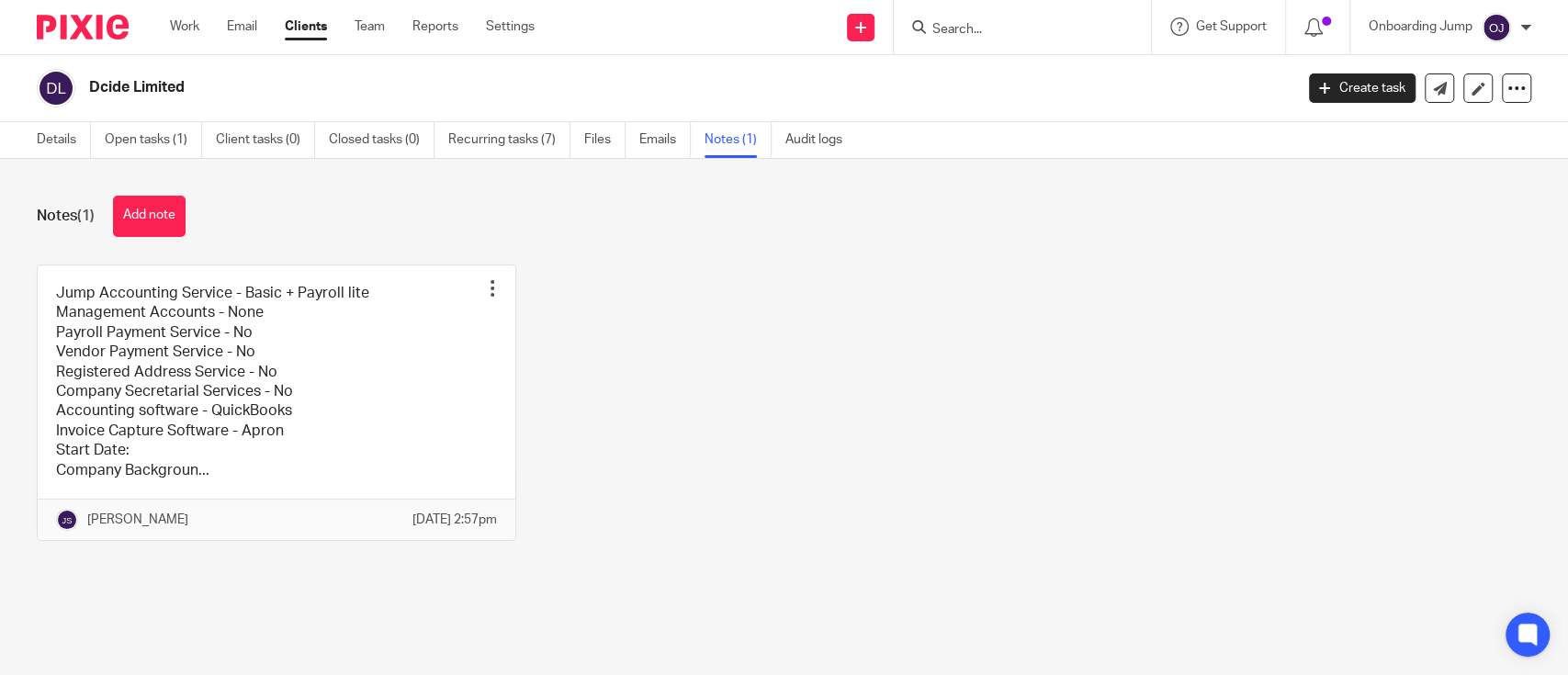
drag, startPoint x: 0, startPoint y: 0, endPoint x: 93, endPoint y: 94, distance: 132.2
click at [93, 94] on h2 "Dcide Limited" at bounding box center [566, 88] width 953 height 19
copy h2 "Dcide Limited"
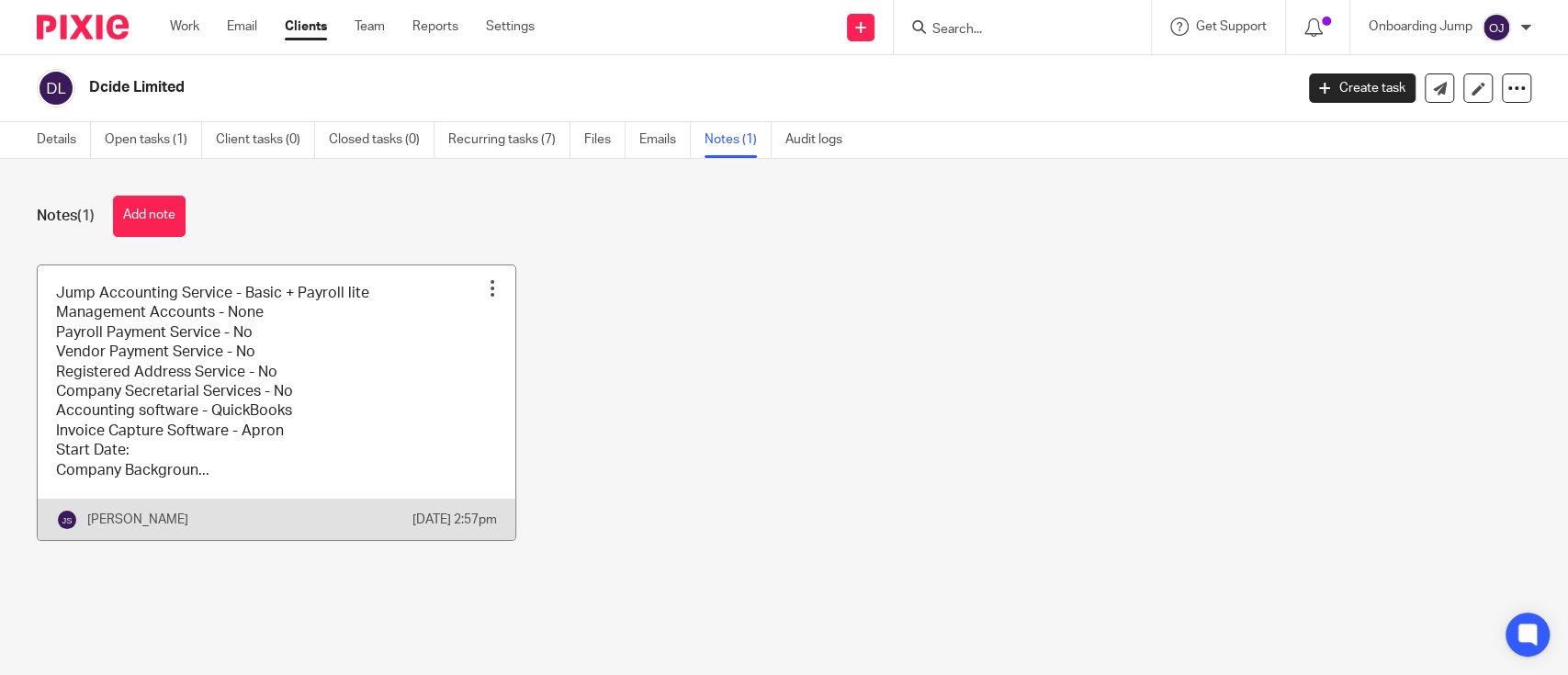
click at [284, 331] on link at bounding box center [276, 402] width 477 height 274
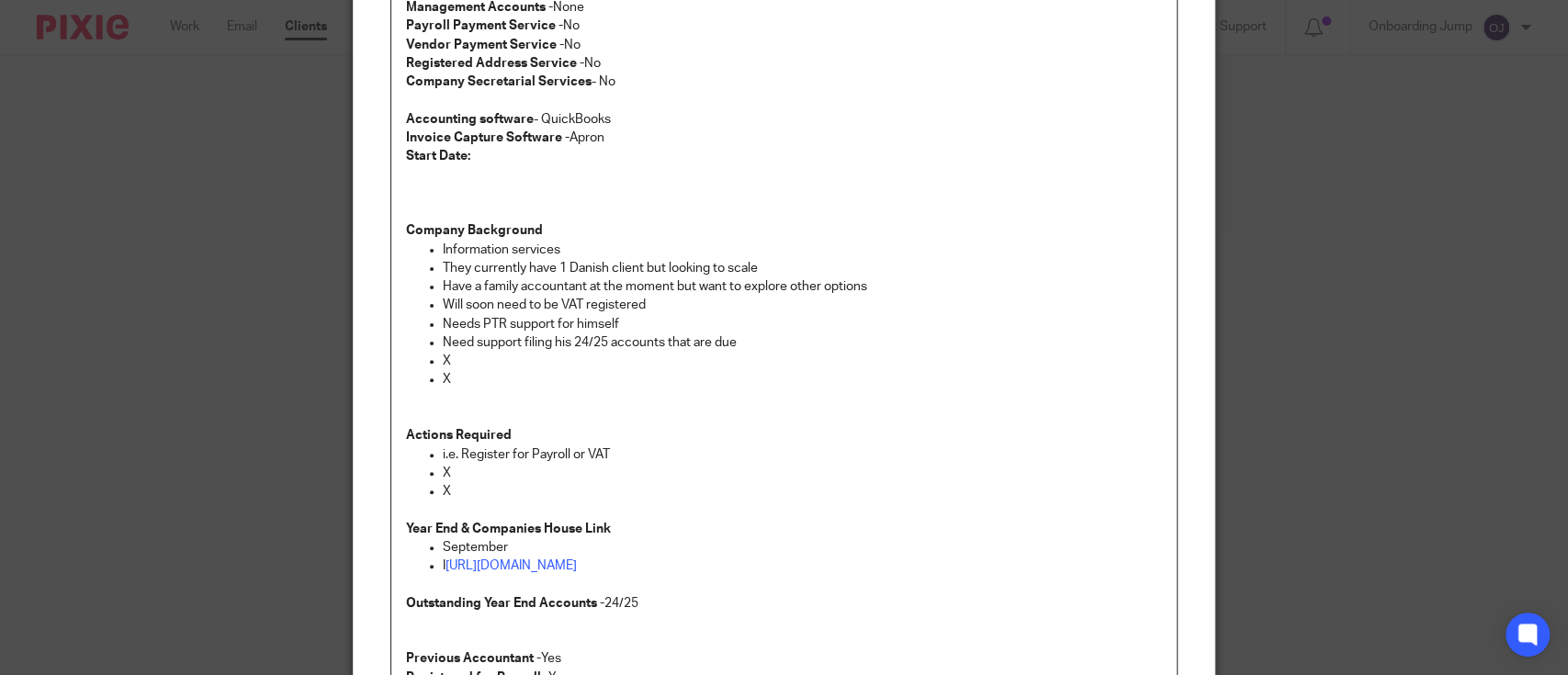
scroll to position [623, 0]
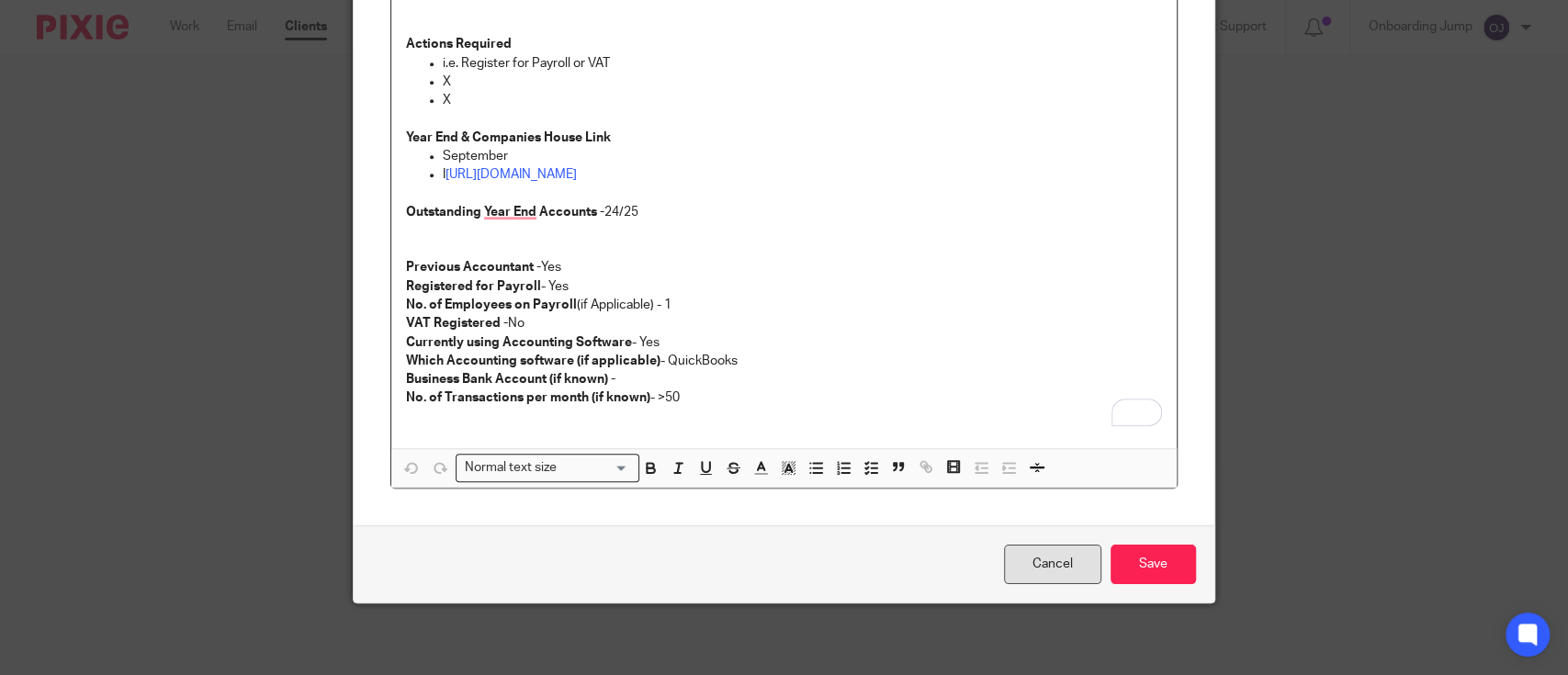
click at [1017, 552] on link "Cancel" at bounding box center [1052, 563] width 97 height 39
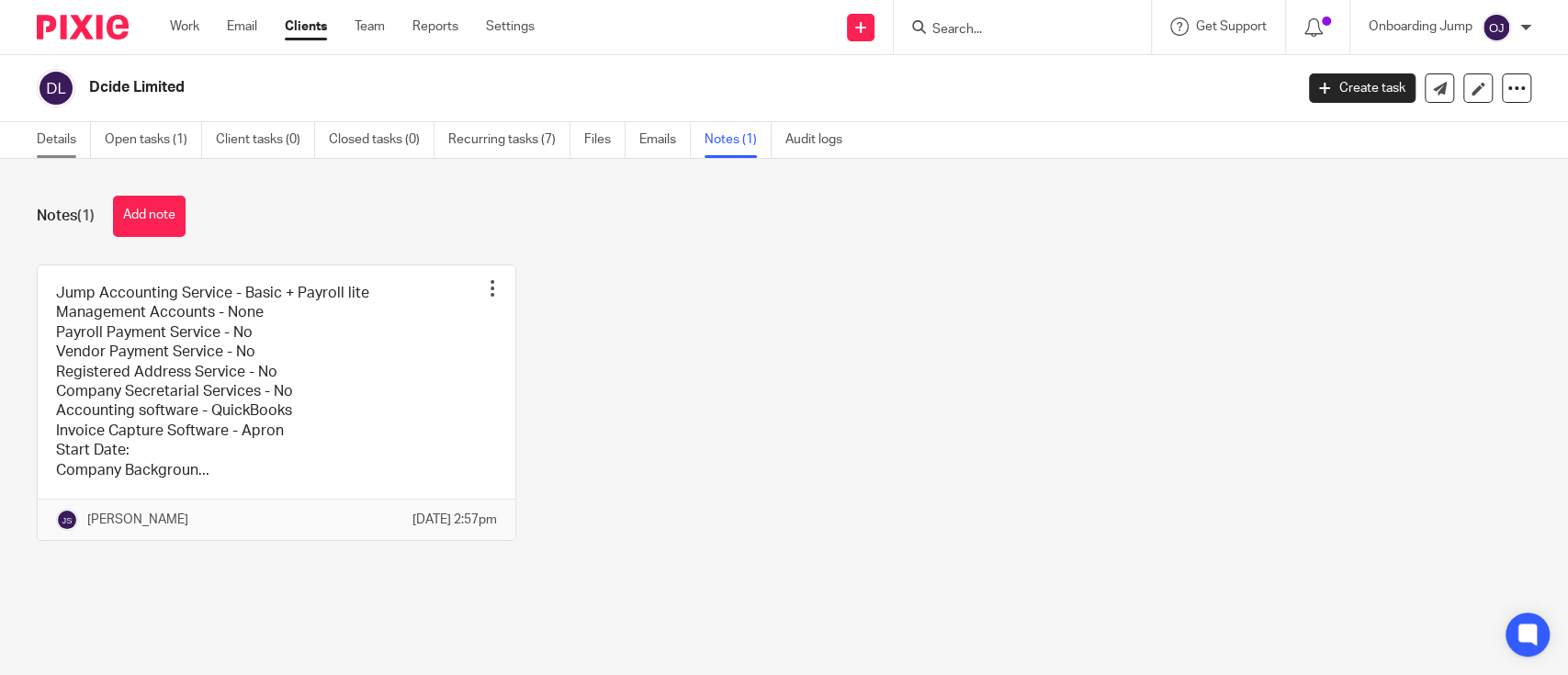
click at [50, 128] on link "Details" at bounding box center [63, 139] width 54 height 36
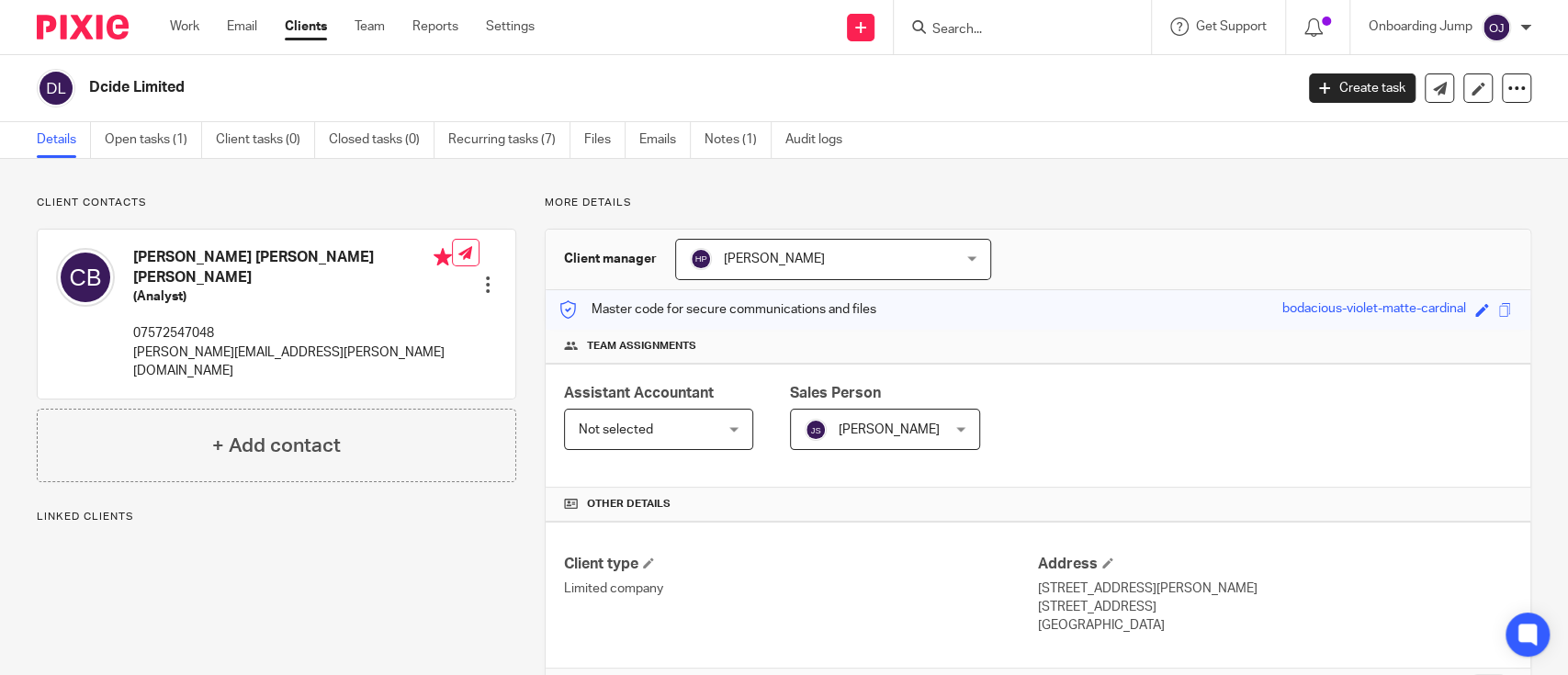
scroll to position [424, 0]
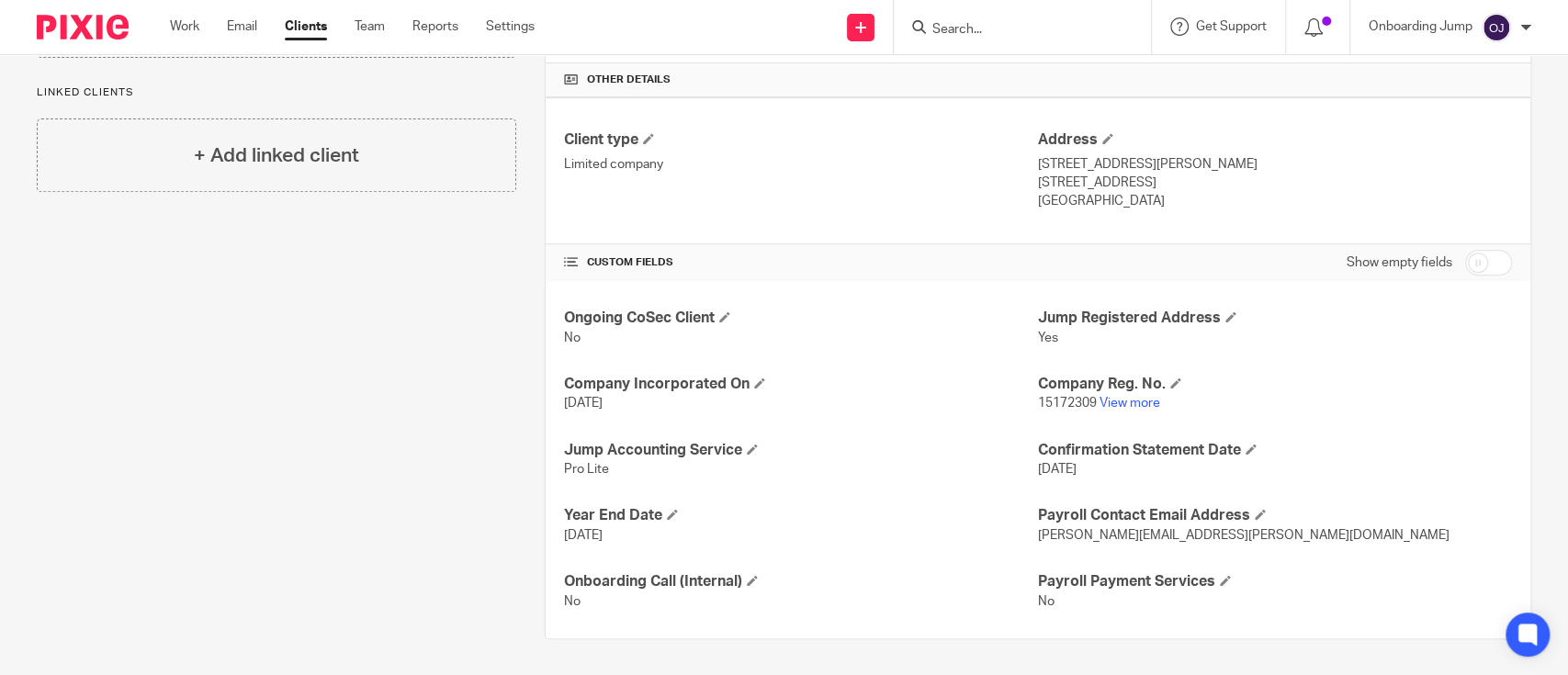
click at [1465, 258] on input "checkbox" at bounding box center [1488, 262] width 47 height 26
checkbox input "true"
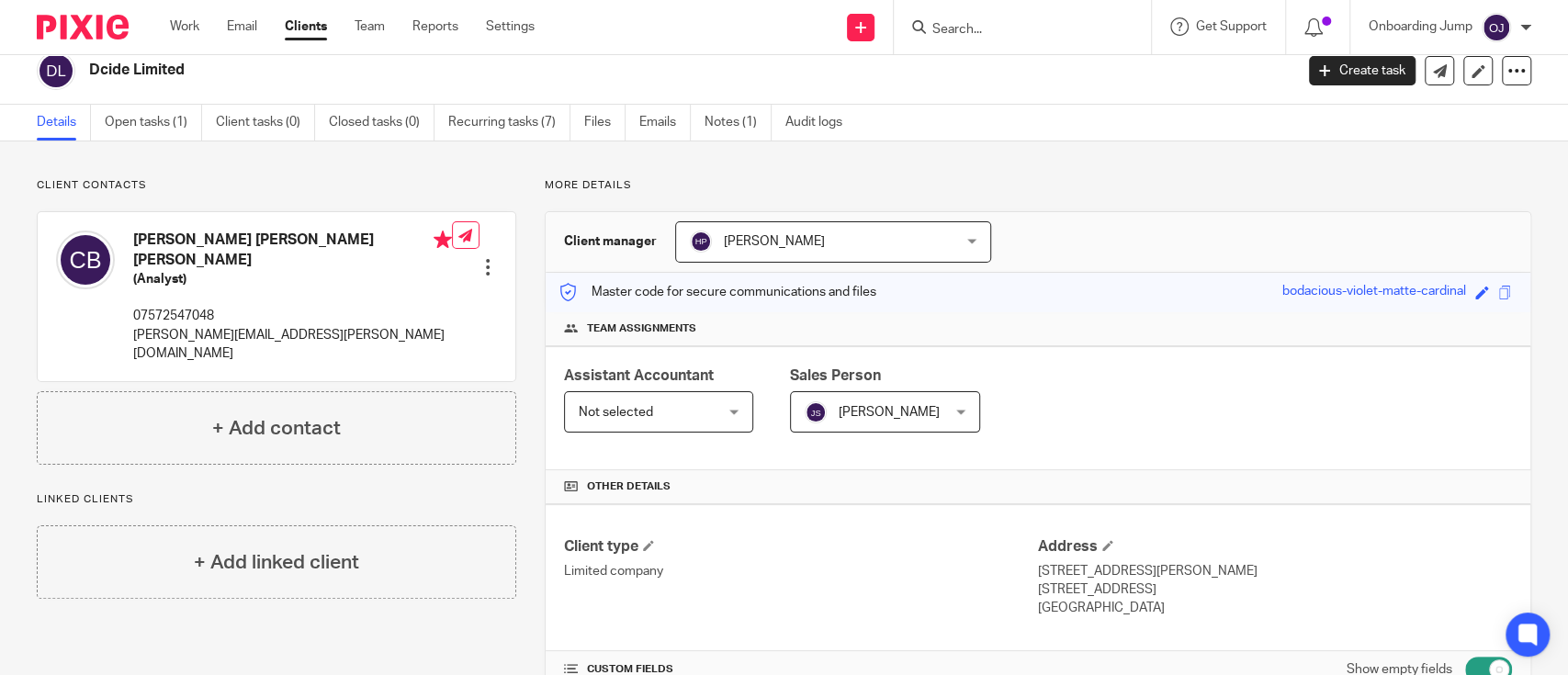
scroll to position [0, 0]
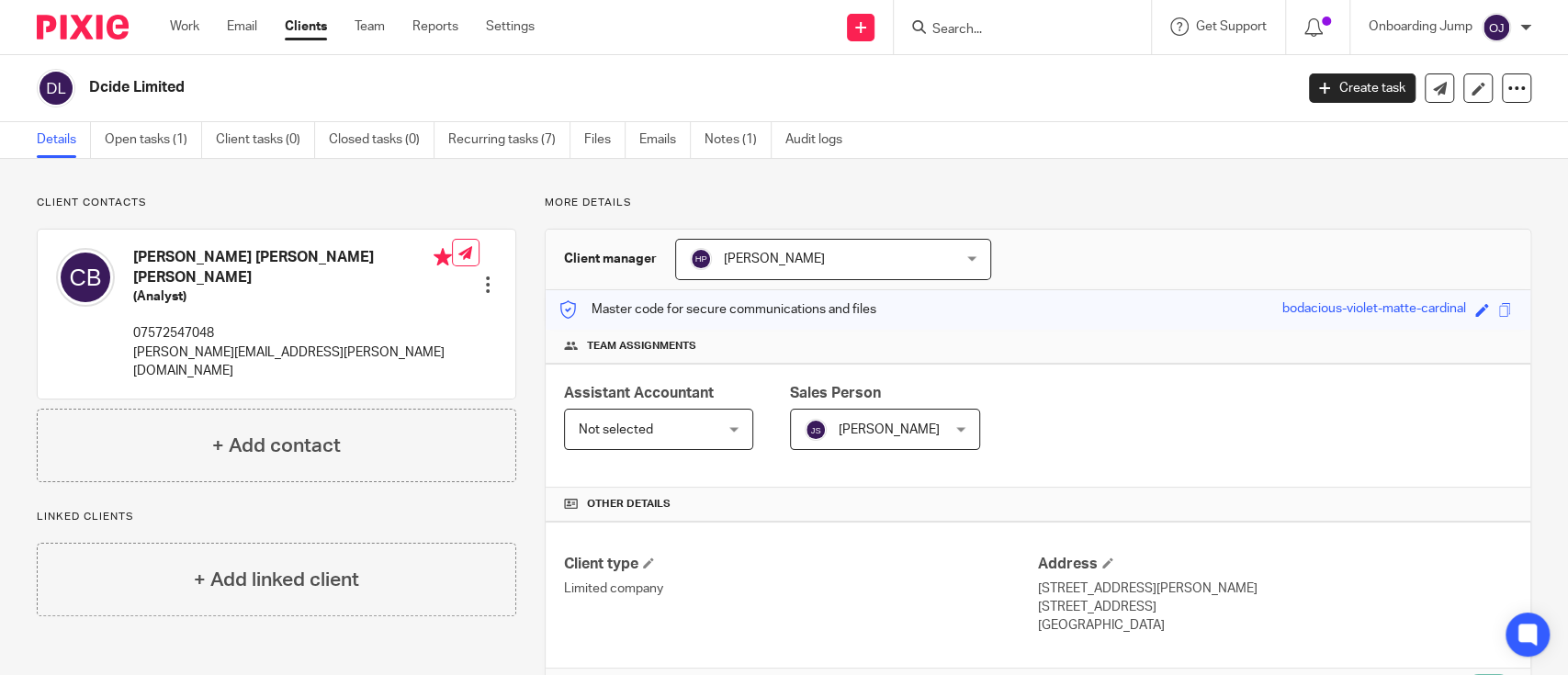
click at [728, 153] on link "Notes (1)" at bounding box center [738, 139] width 67 height 36
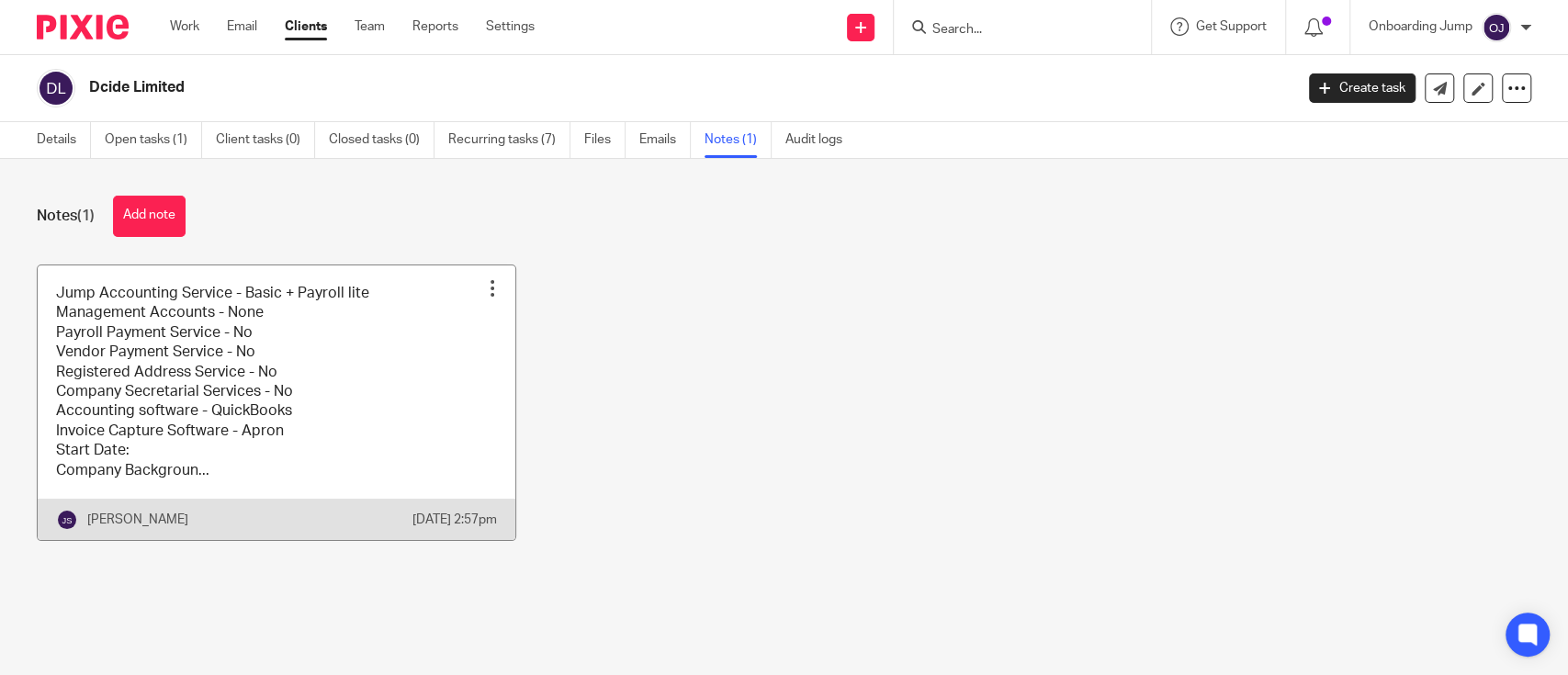
click at [169, 452] on link at bounding box center [276, 402] width 477 height 274
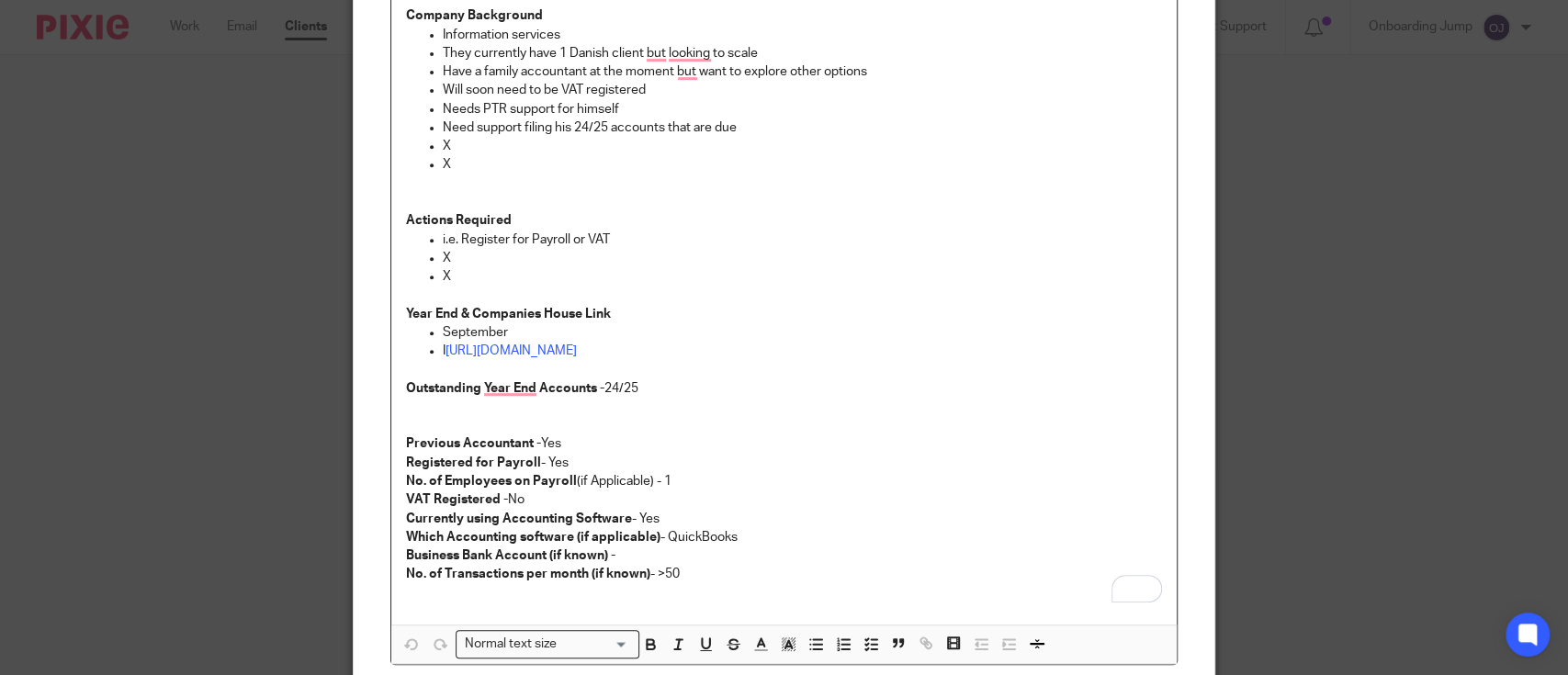
scroll to position [455, 0]
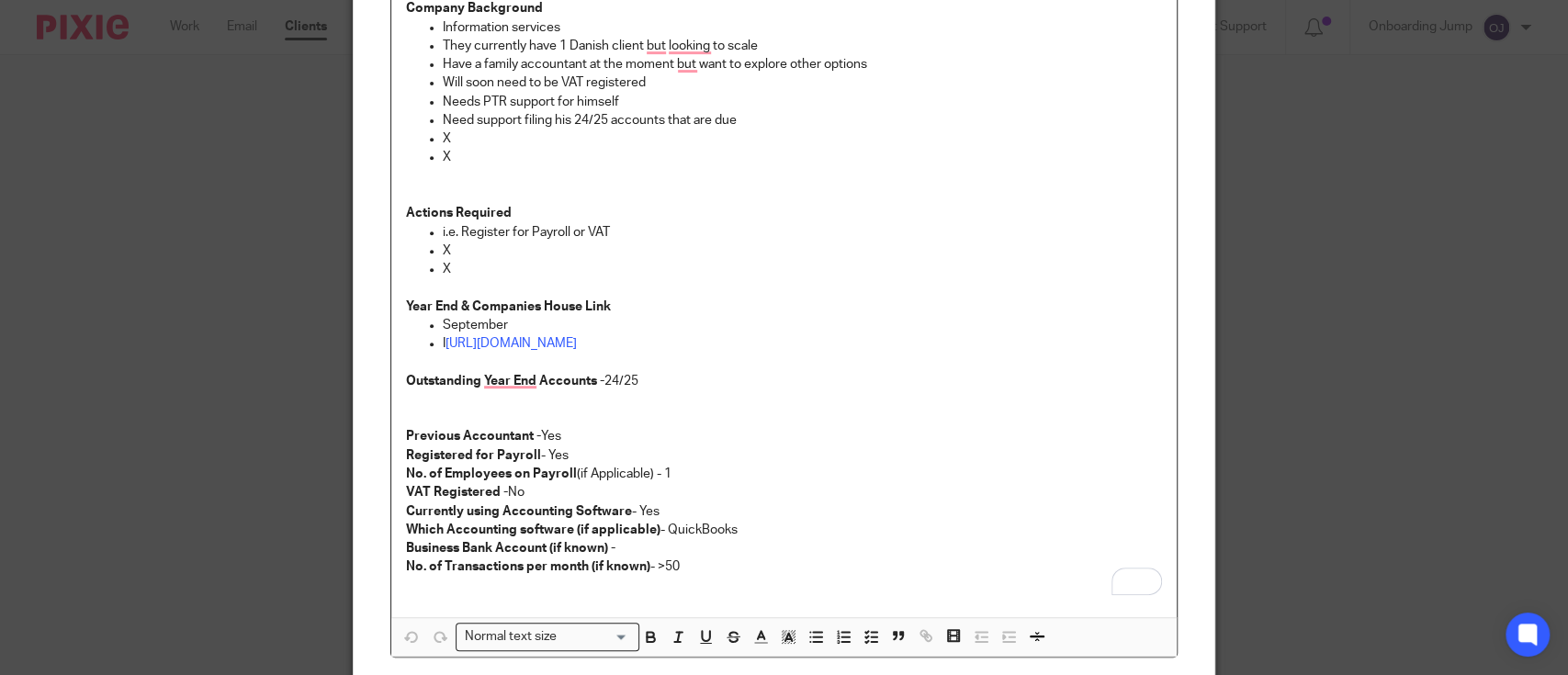
click at [150, 238] on div "Edit note Content Jump Accounting Service - Basic + Payroll lite Management Acc…" at bounding box center [784, 338] width 1568 height 675
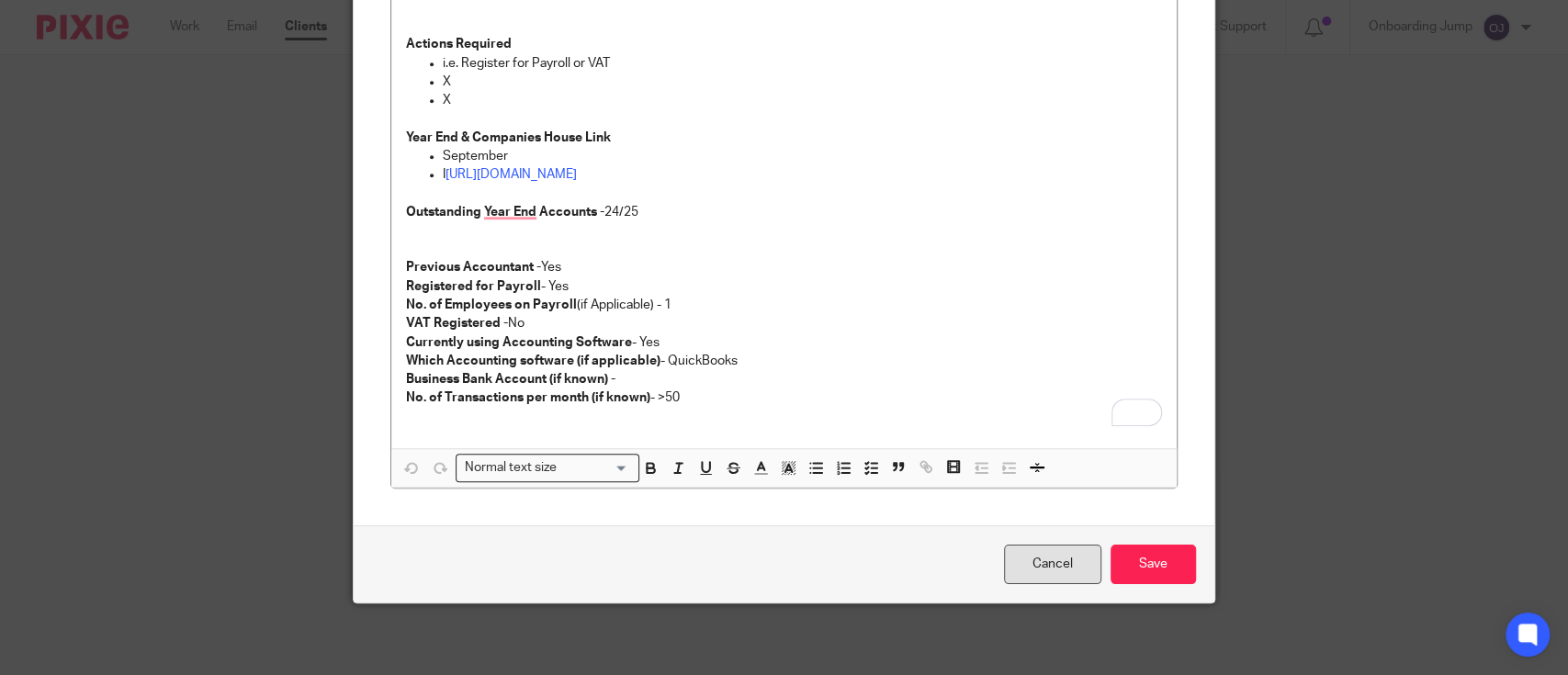
click at [1040, 569] on link "Cancel" at bounding box center [1052, 563] width 97 height 39
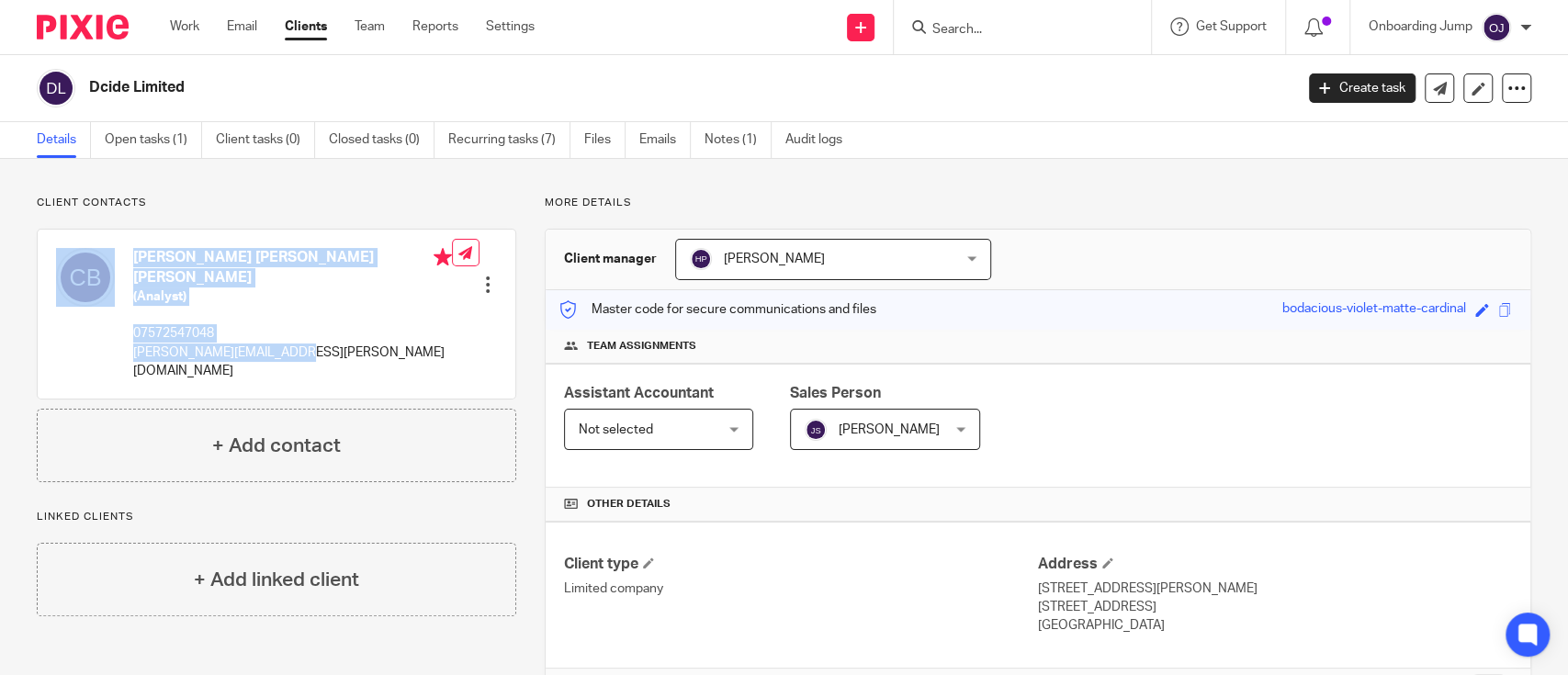
drag, startPoint x: 297, startPoint y: 340, endPoint x: 123, endPoint y: 346, distance: 174.1
click at [123, 346] on div "[PERSON_NAME] [PERSON_NAME] [PERSON_NAME] (Analyst) 07572547048 [PERSON_NAME][E…" at bounding box center [254, 313] width 396 height 151
click at [391, 288] on h5 "(Analyst)" at bounding box center [291, 296] width 318 height 18
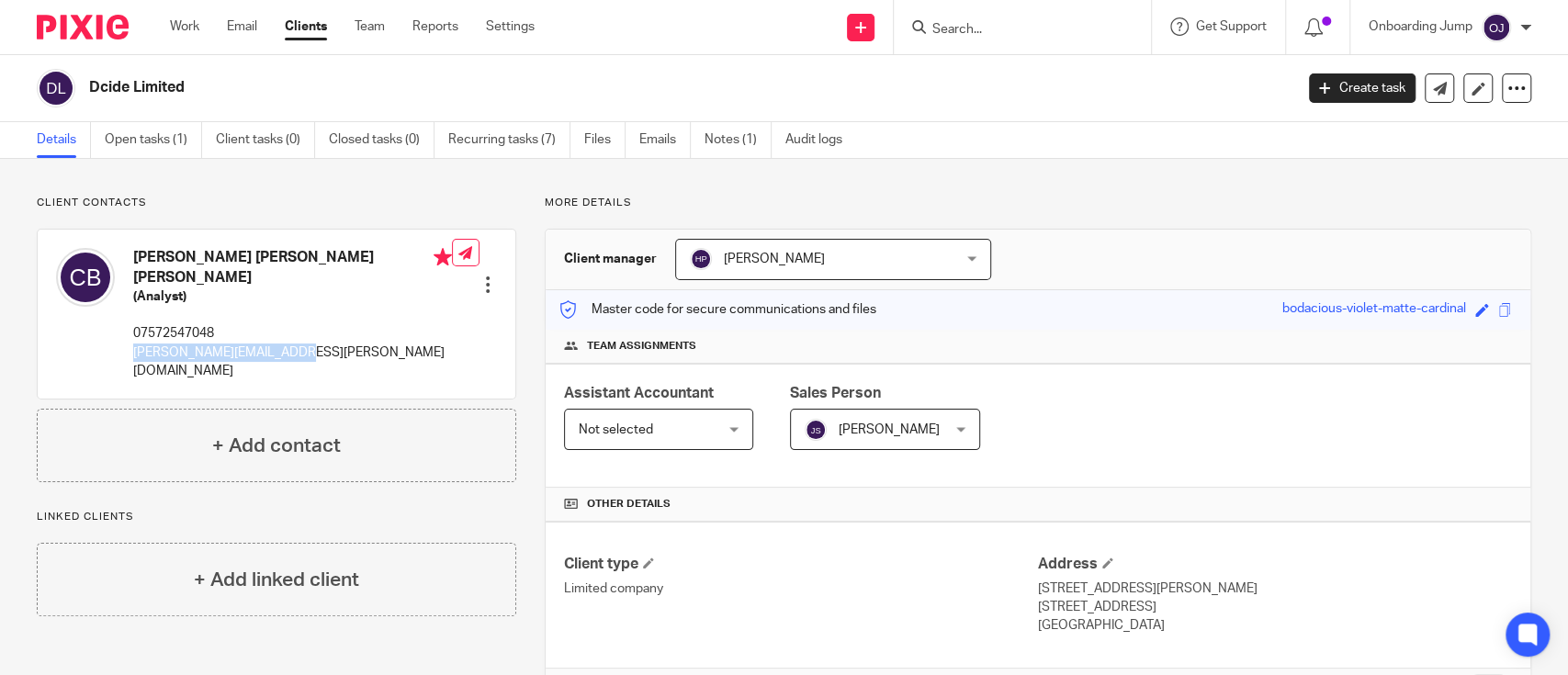
drag, startPoint x: 291, startPoint y: 335, endPoint x: 130, endPoint y: 346, distance: 161.4
click at [130, 346] on div "[PERSON_NAME] [PERSON_NAME] [PERSON_NAME] (Analyst) 07572547048 [PERSON_NAME][E…" at bounding box center [254, 313] width 396 height 151
copy p "[PERSON_NAME][EMAIL_ADDRESS][PERSON_NAME][DOMAIN_NAME]"
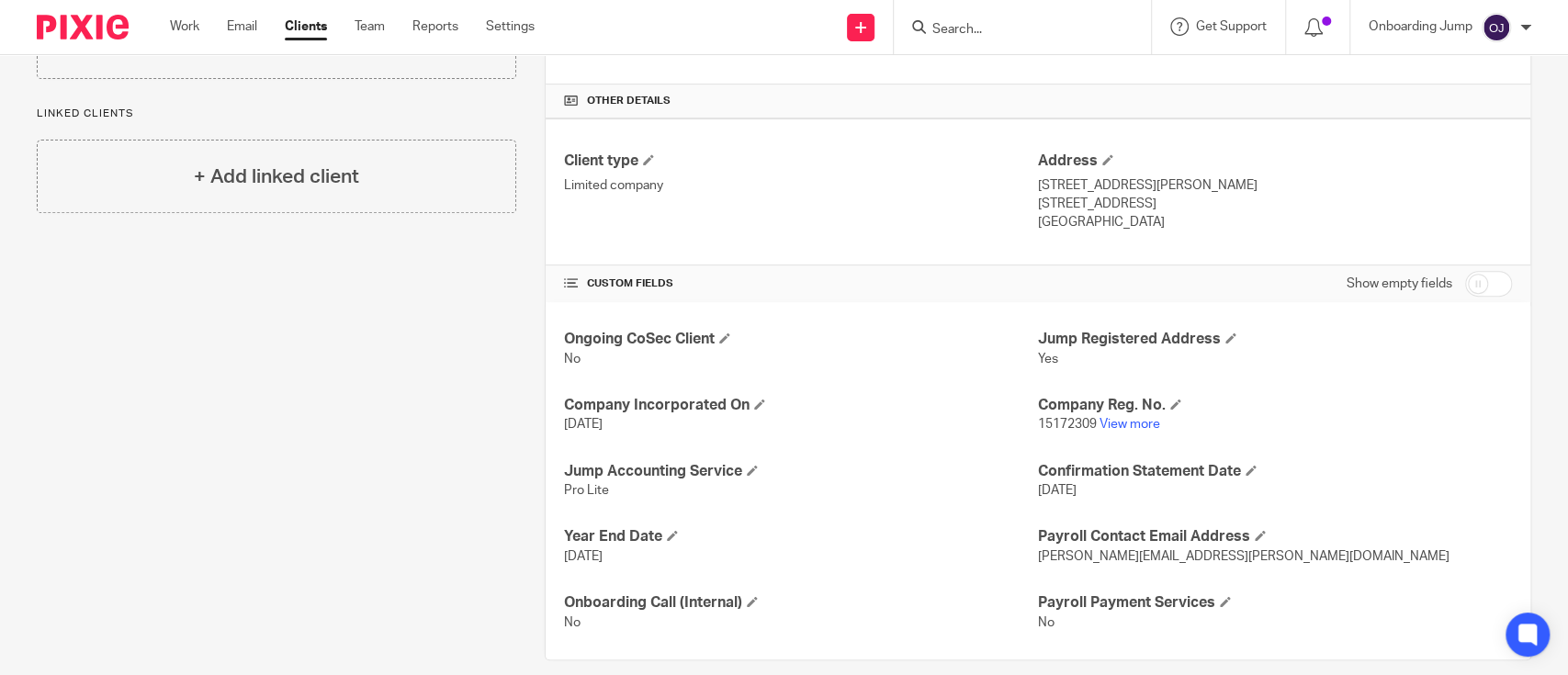
scroll to position [424, 0]
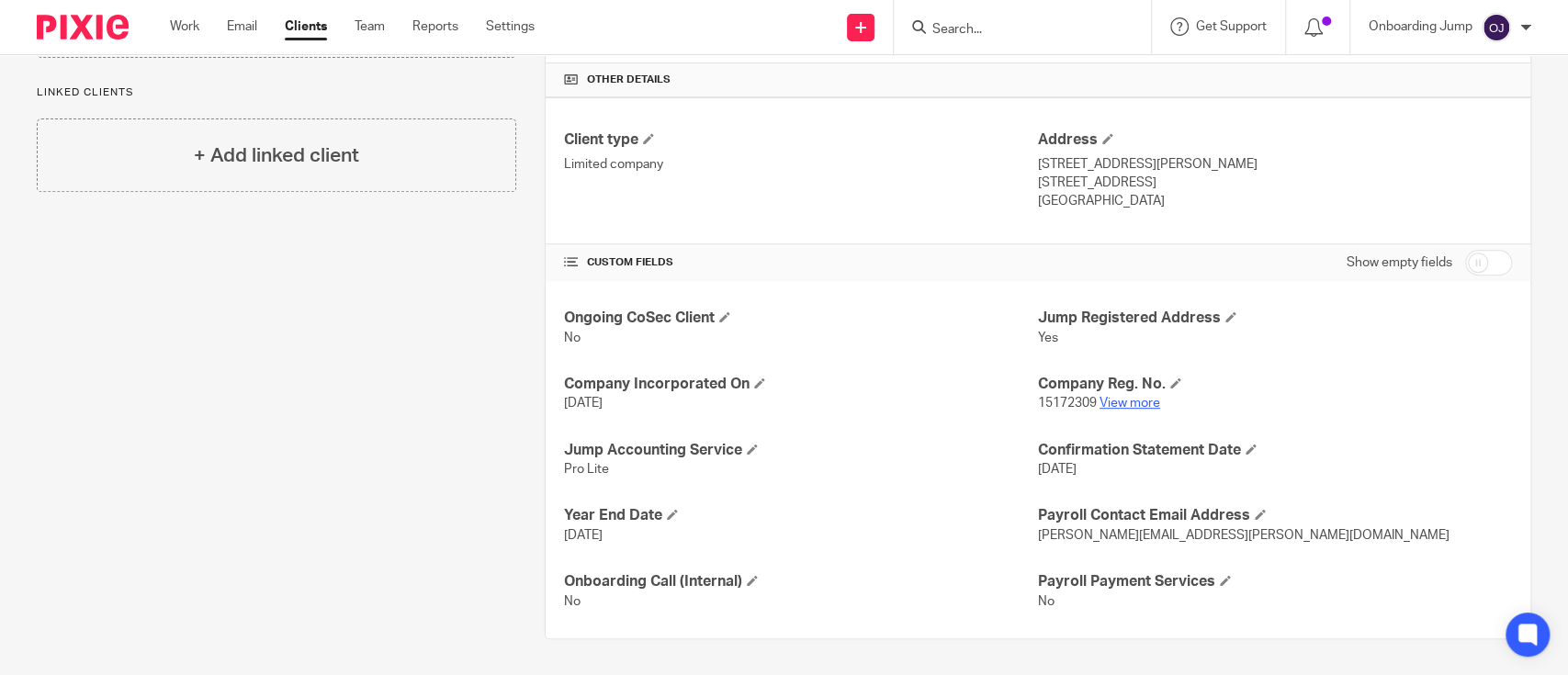
click at [1132, 401] on link "View more" at bounding box center [1129, 402] width 61 height 12
